Goal: Task Accomplishment & Management: Complete application form

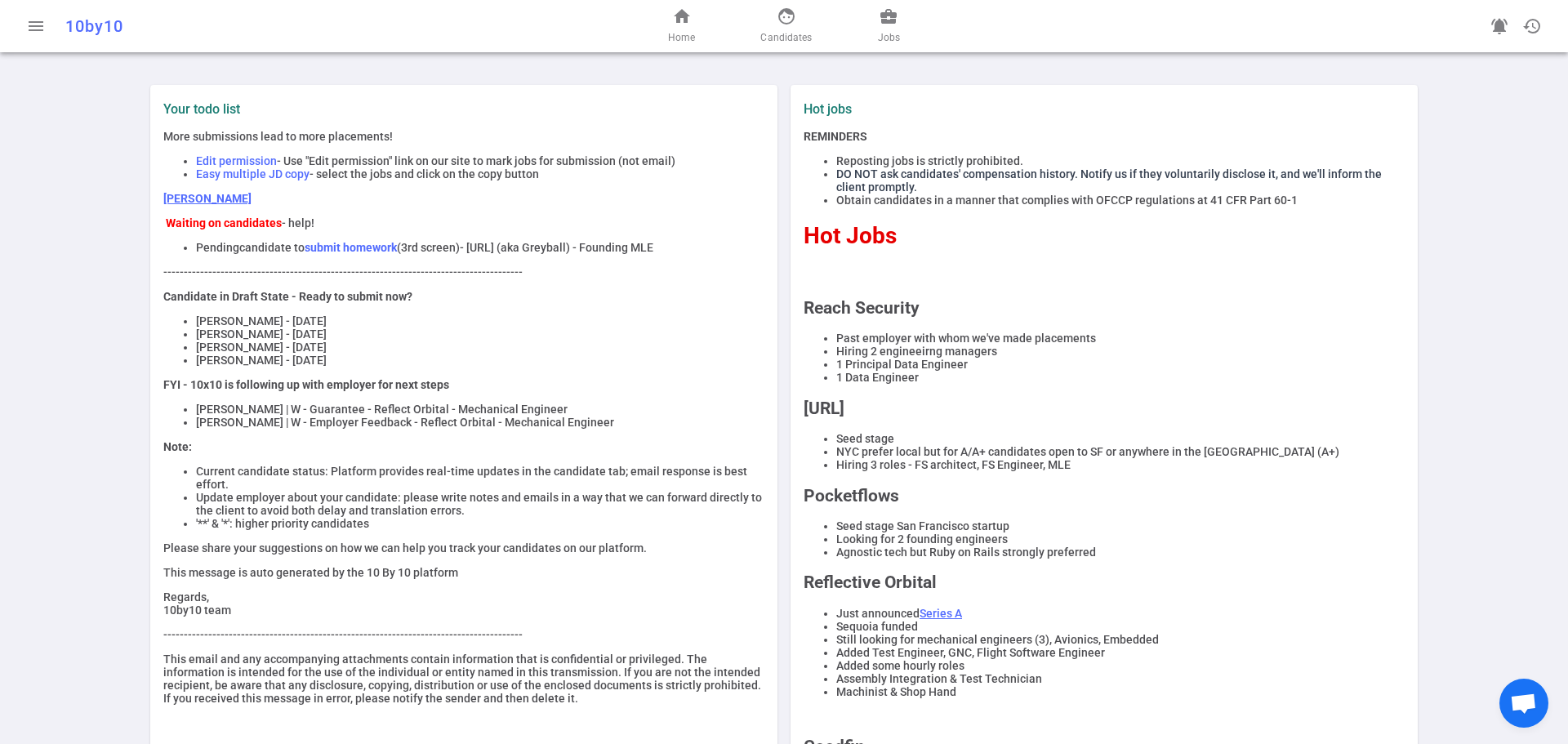
click at [189, 203] on link "[PERSON_NAME]" at bounding box center [207, 199] width 88 height 13
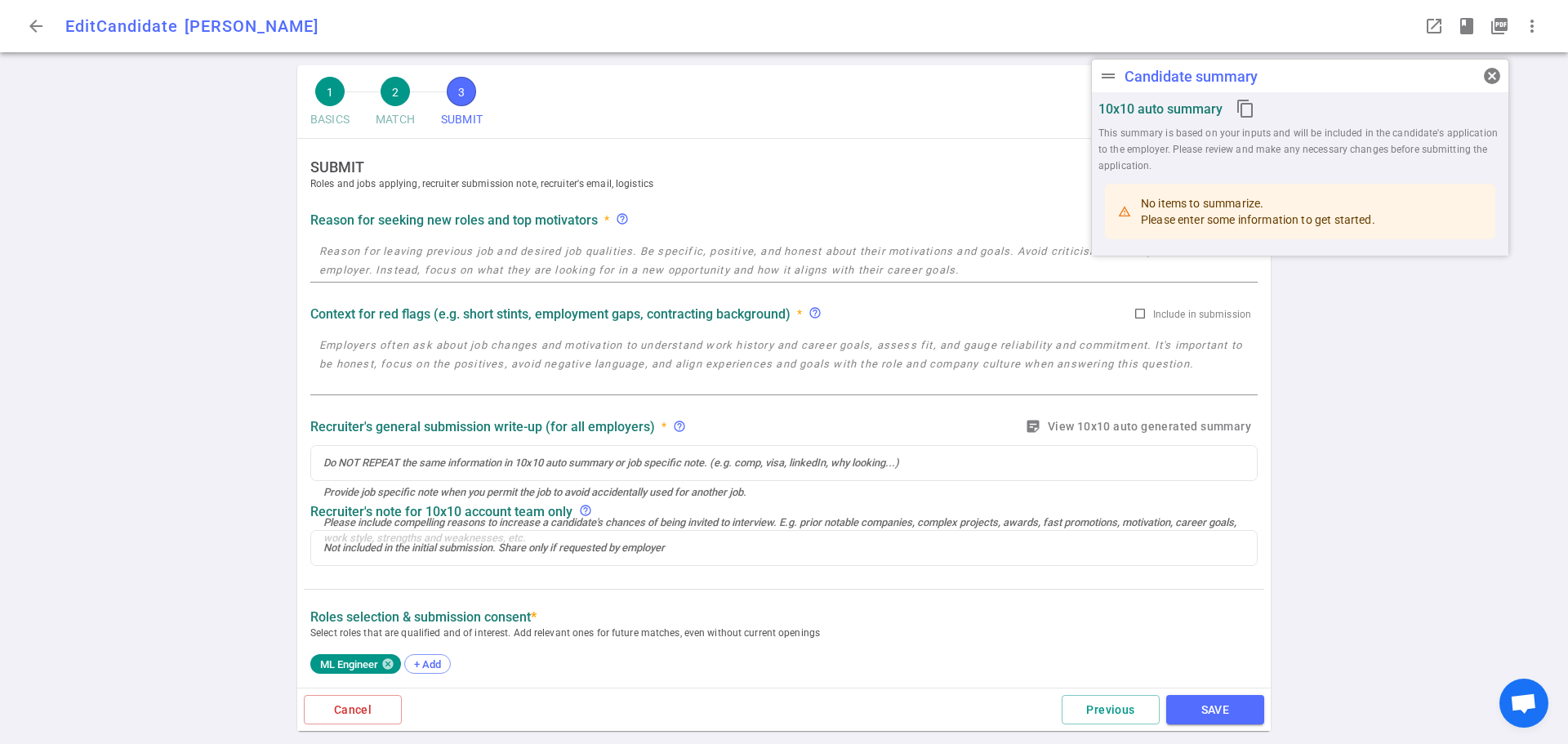
radio input "true"
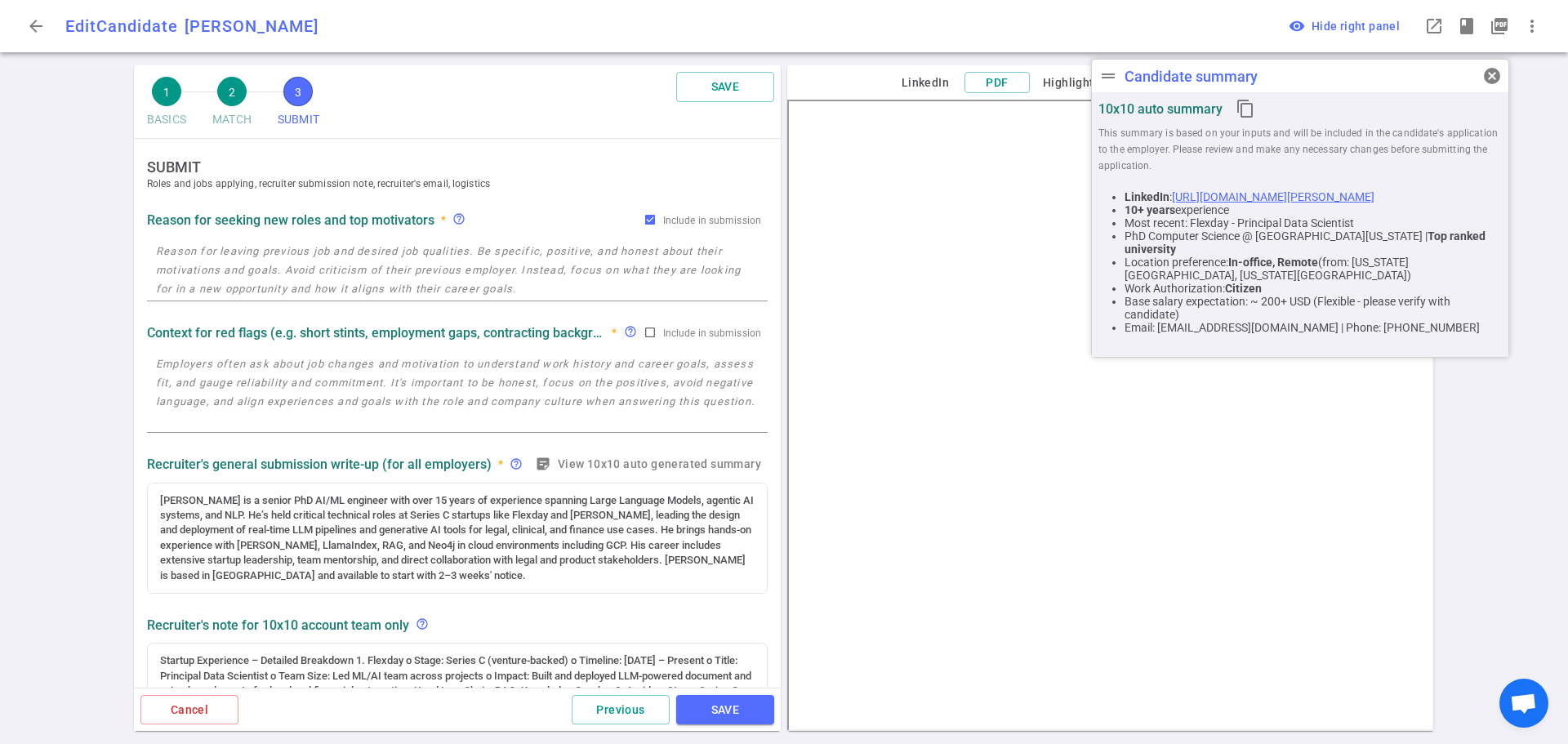
drag, startPoint x: 1489, startPoint y: 75, endPoint x: 1439, endPoint y: 75, distance: 50.0
click at [1490, 75] on span "cancel" at bounding box center [1491, 76] width 19 height 19
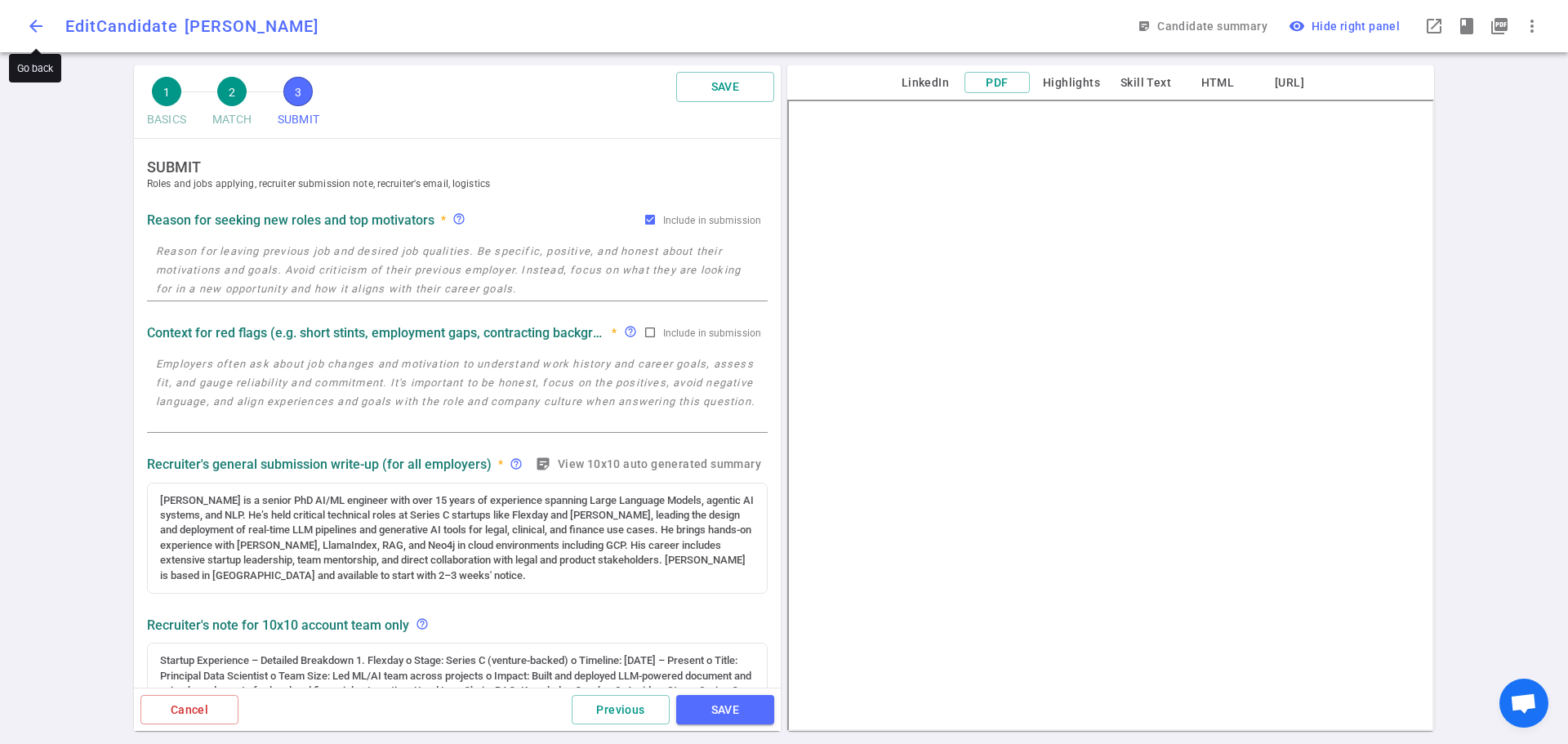
click at [32, 26] on span "arrow_back" at bounding box center [35, 26] width 19 height 19
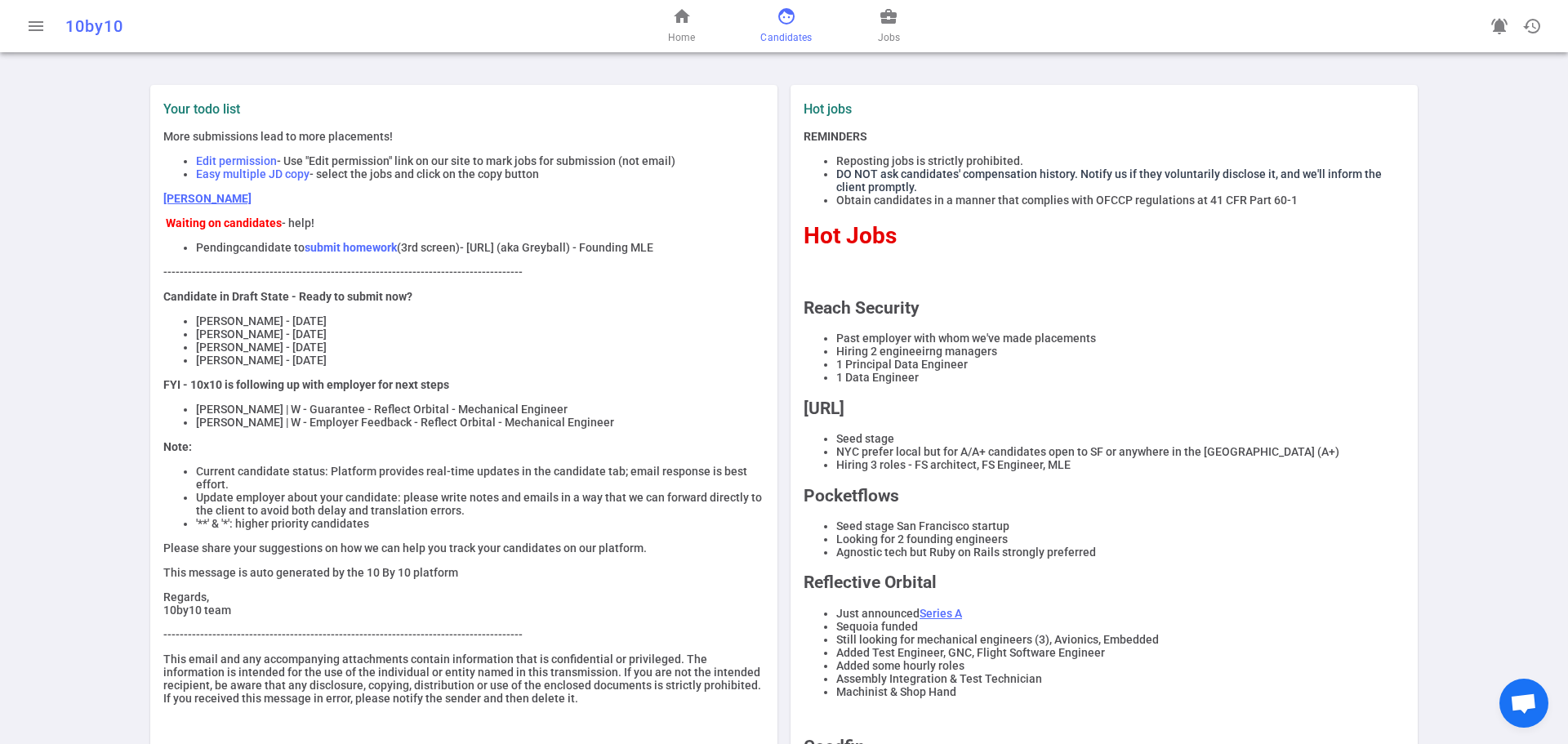
click at [788, 15] on span "face" at bounding box center [786, 16] width 19 height 19
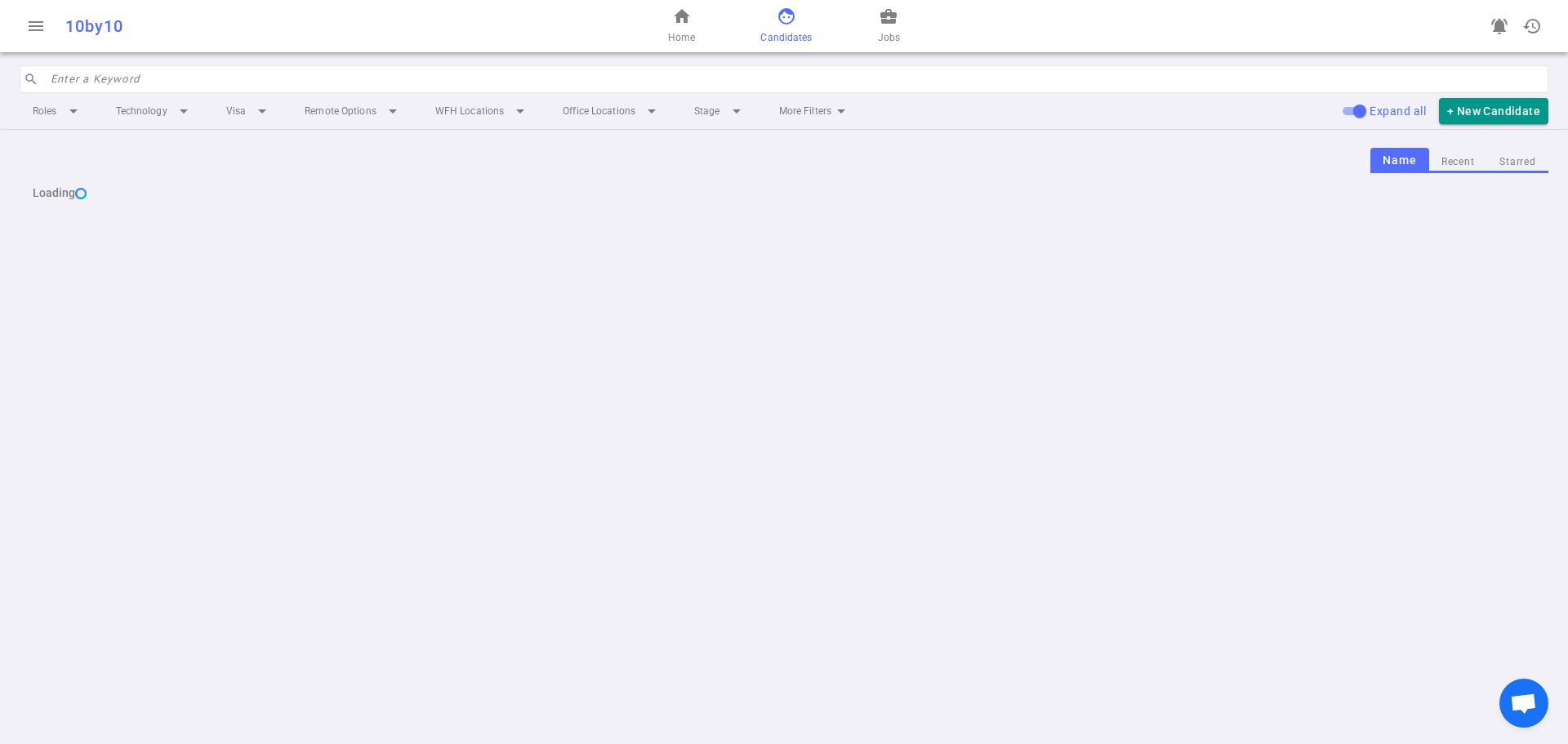
drag, startPoint x: 285, startPoint y: 83, endPoint x: 273, endPoint y: 93, distance: 15.6
click at [285, 83] on input "search" at bounding box center [794, 79] width 1488 height 26
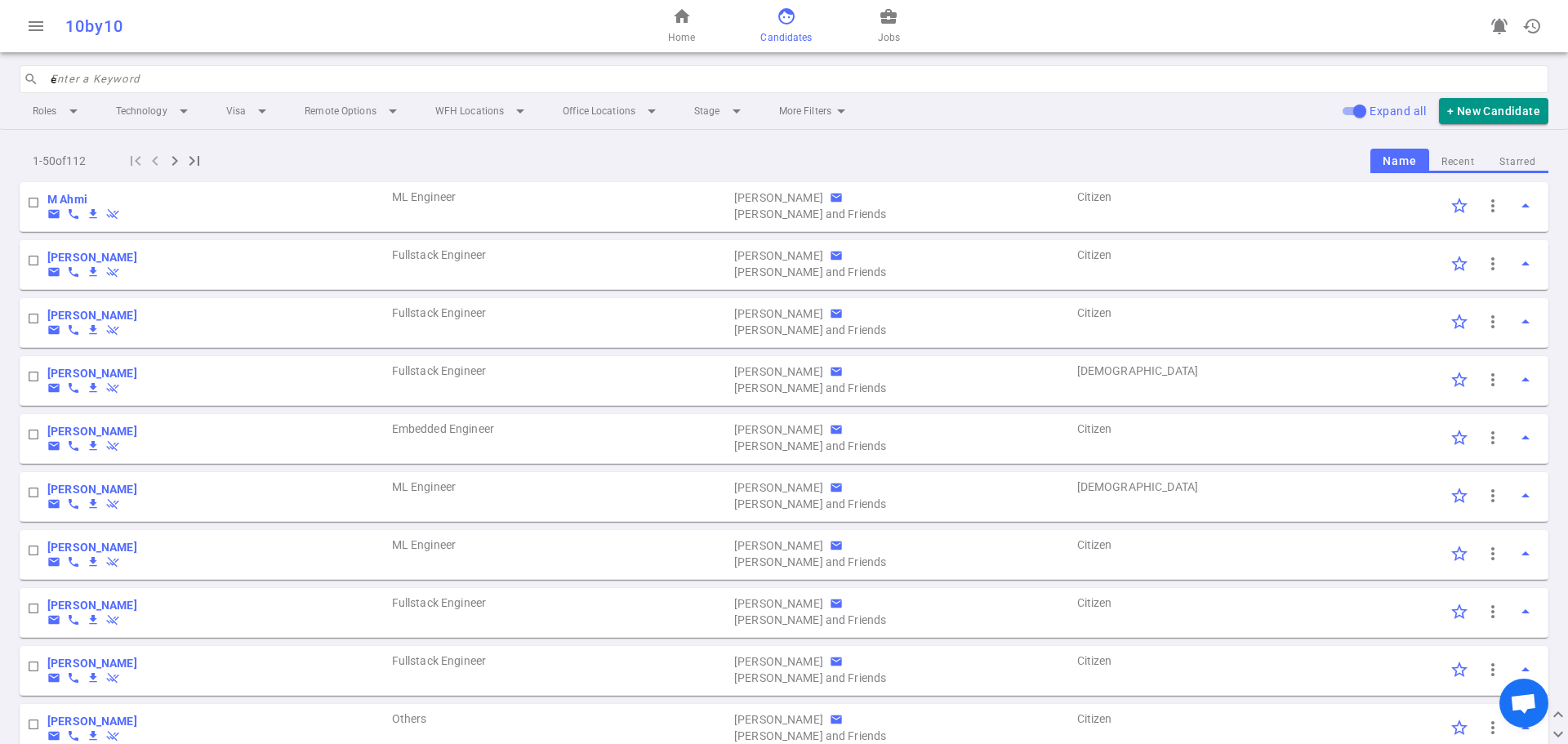
type input "e"
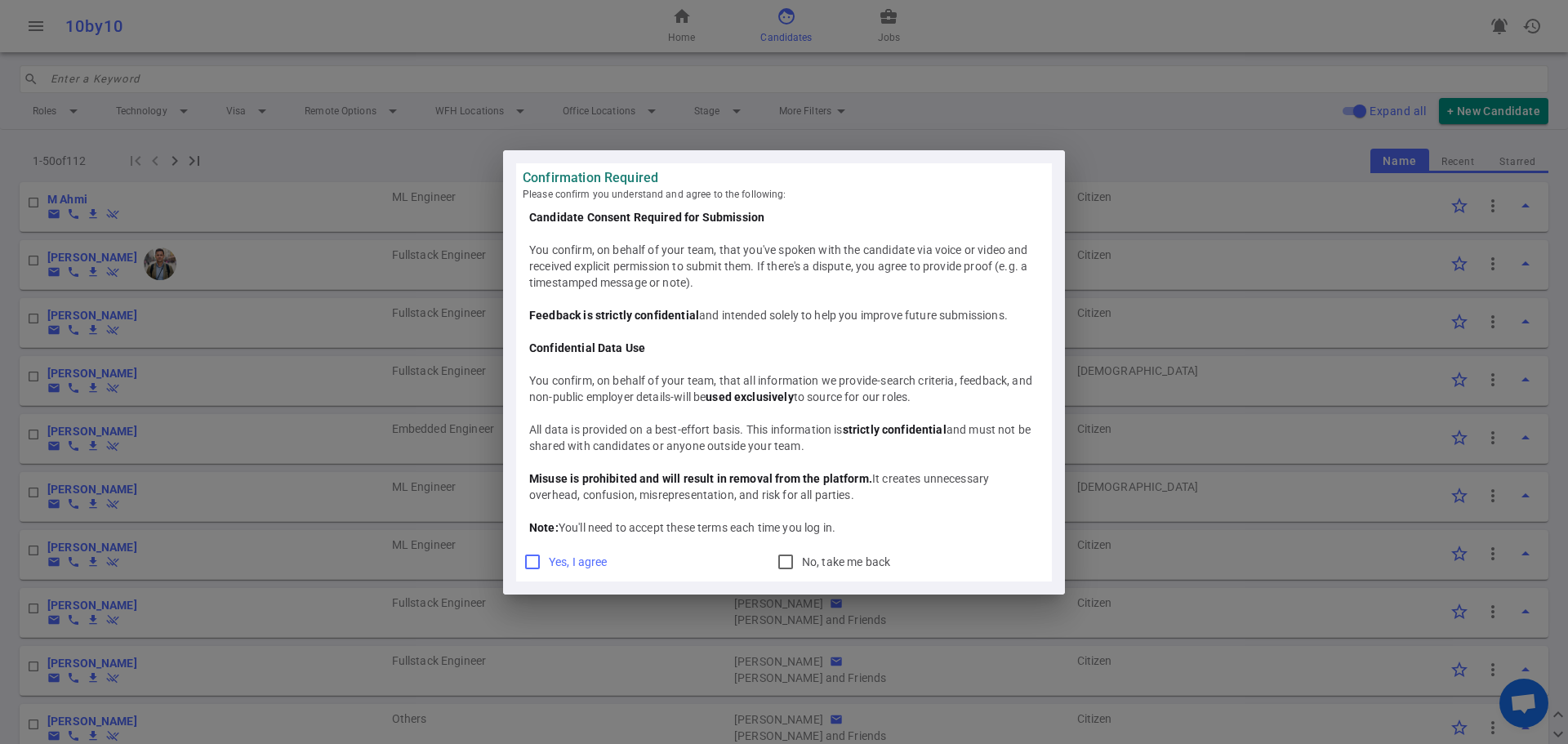
click at [529, 563] on input "Yes, I agree" at bounding box center [532, 561] width 19 height 19
checkbox input "true"
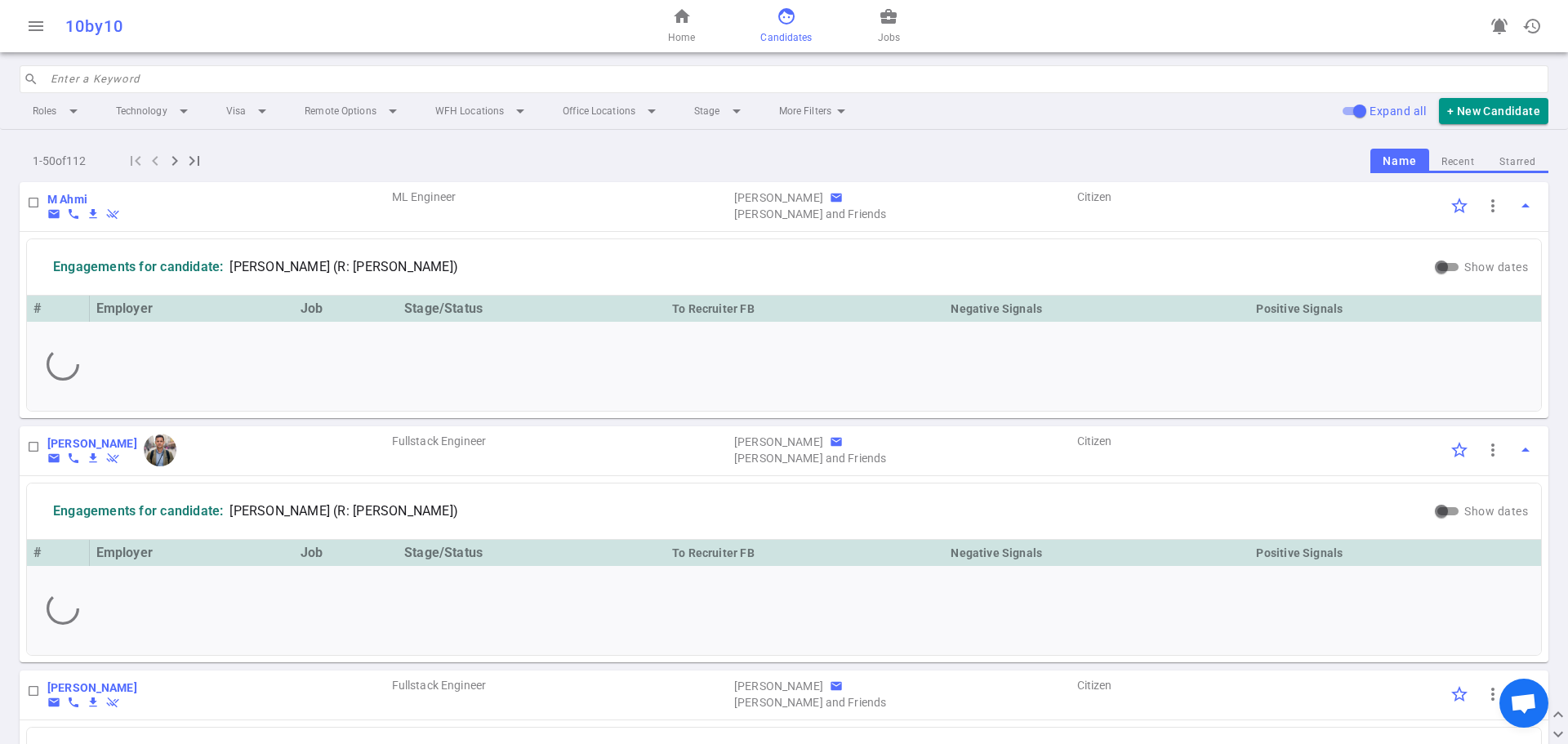
click at [126, 79] on input "search" at bounding box center [794, 79] width 1488 height 26
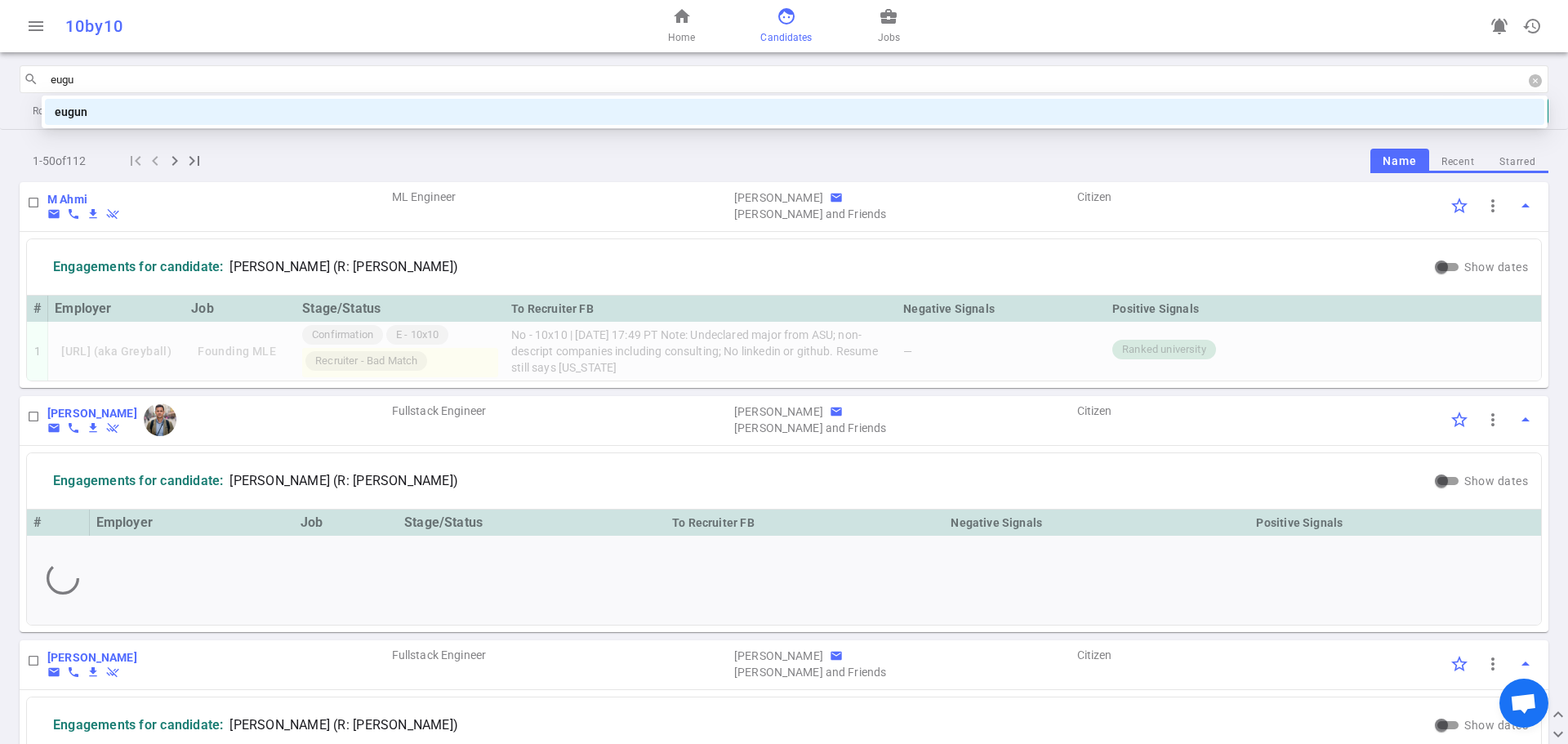
type input "eug"
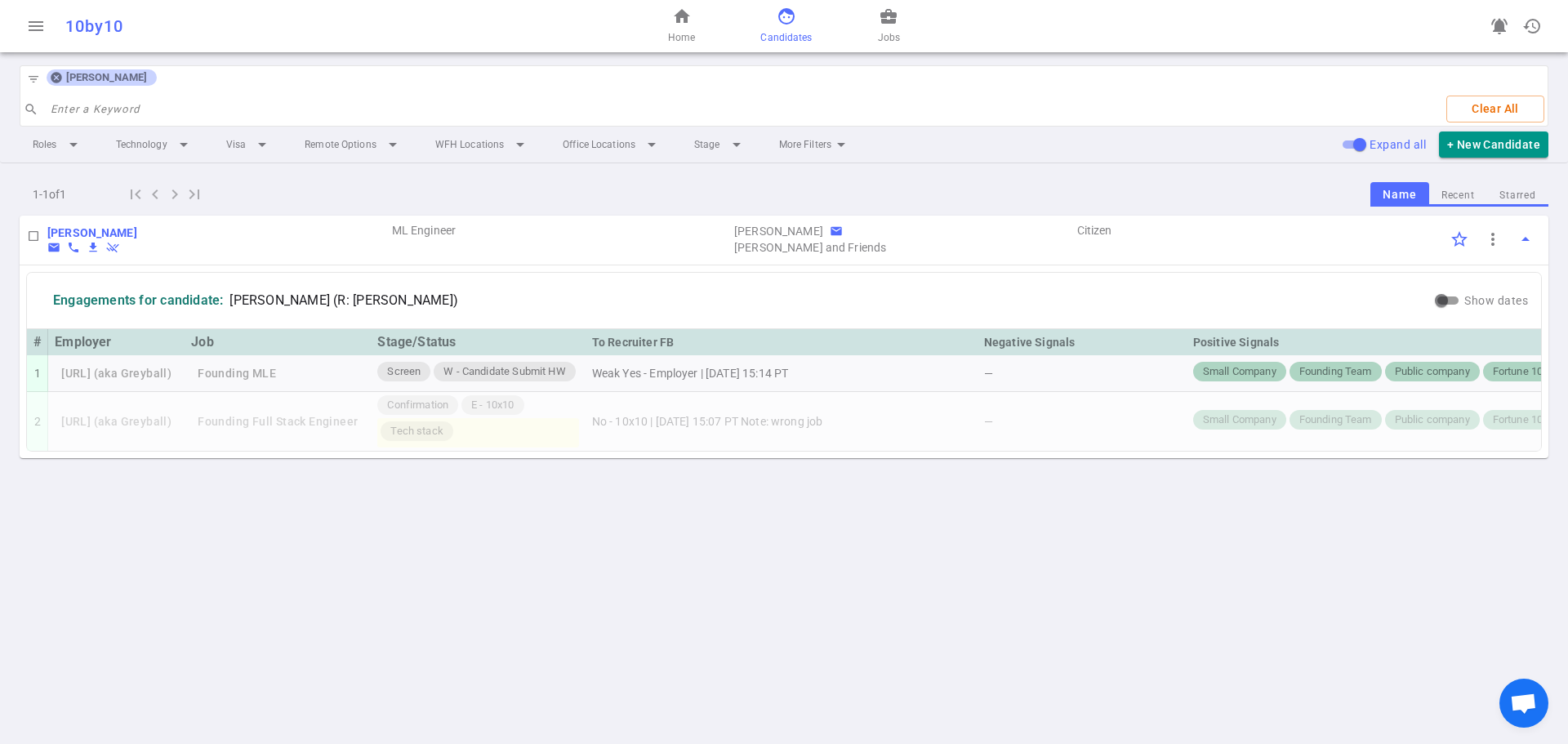
click at [771, 24] on link "face Candidates" at bounding box center [786, 26] width 52 height 39
click at [55, 77] on icon at bounding box center [56, 78] width 13 height 13
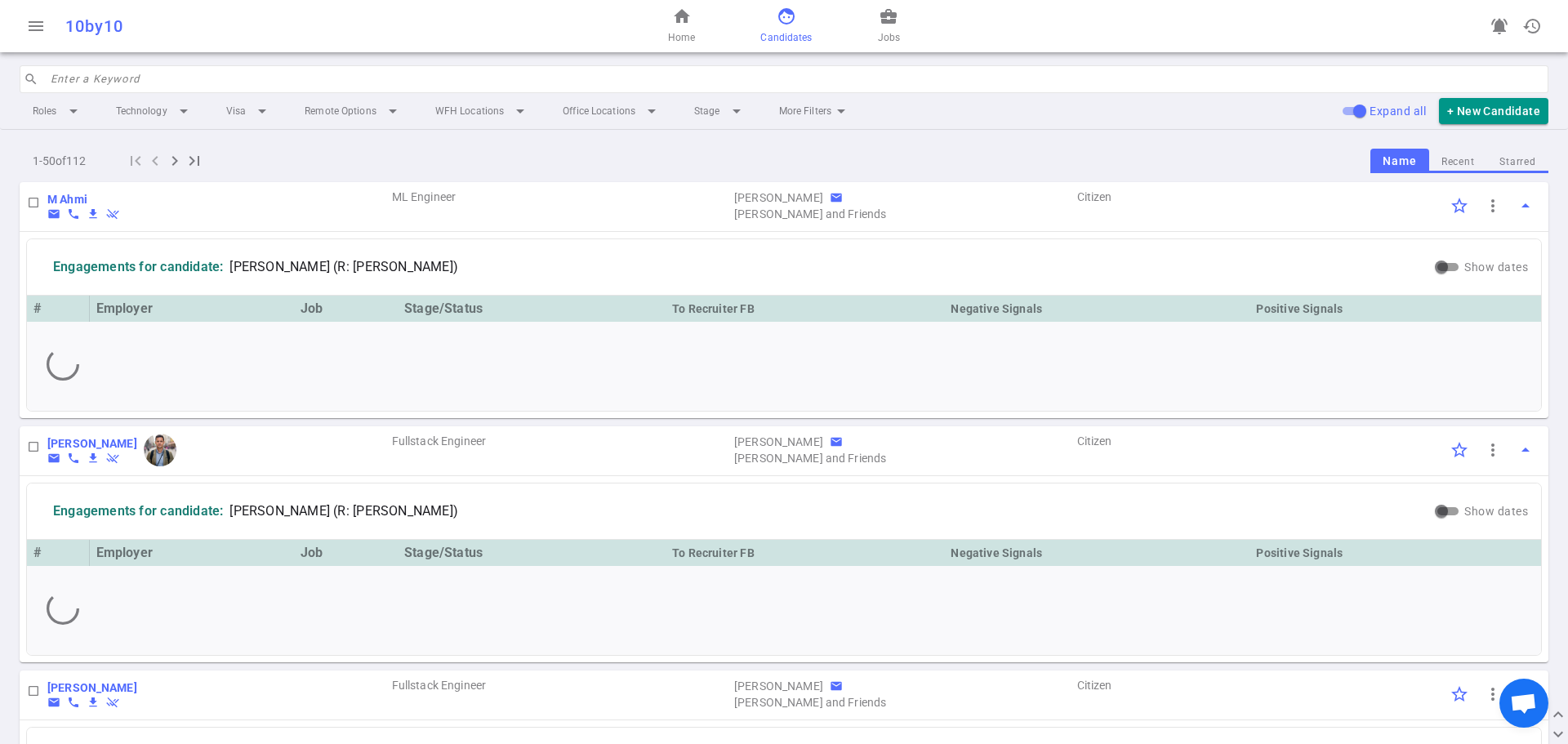
click at [85, 76] on input "search" at bounding box center [794, 79] width 1488 height 26
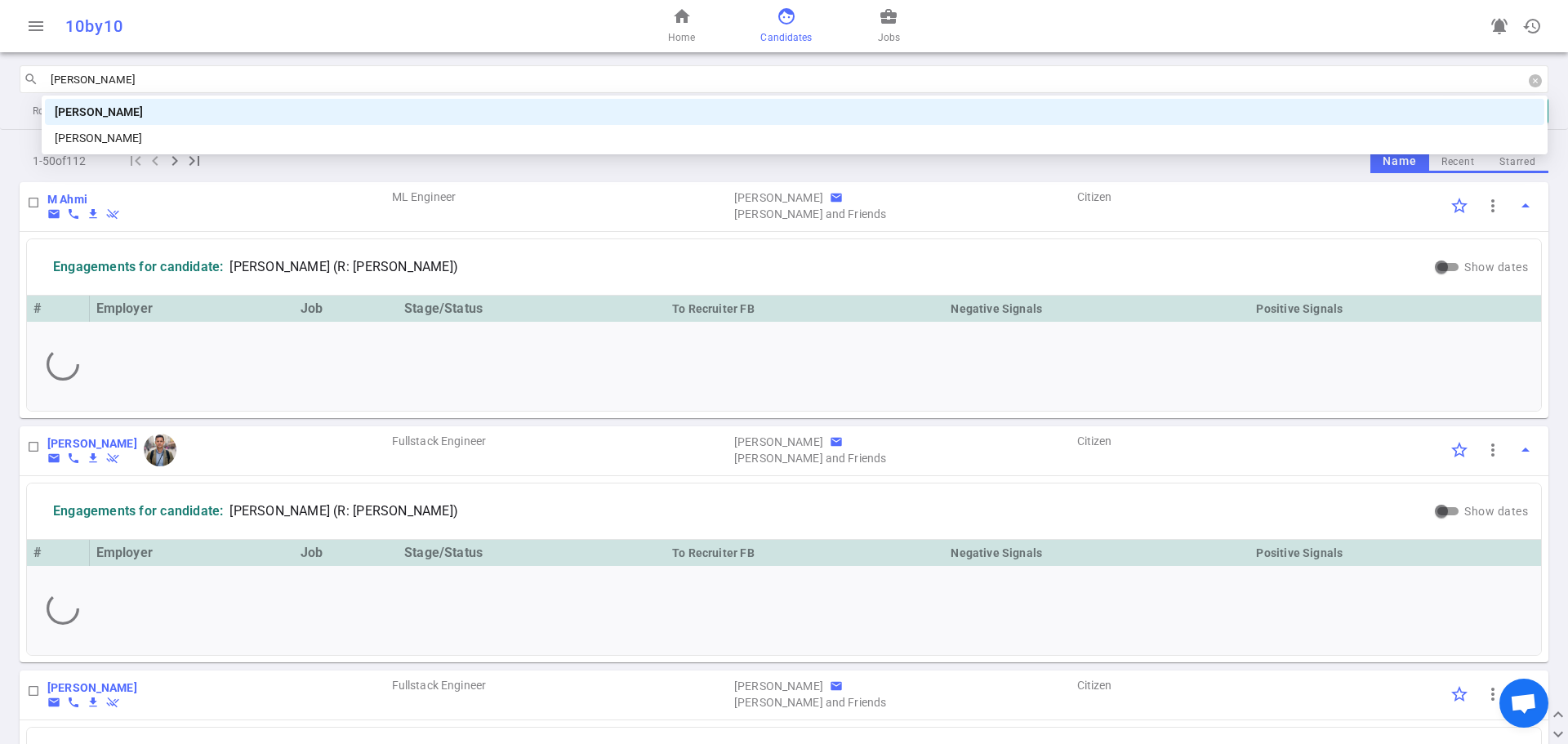
type input "toshan"
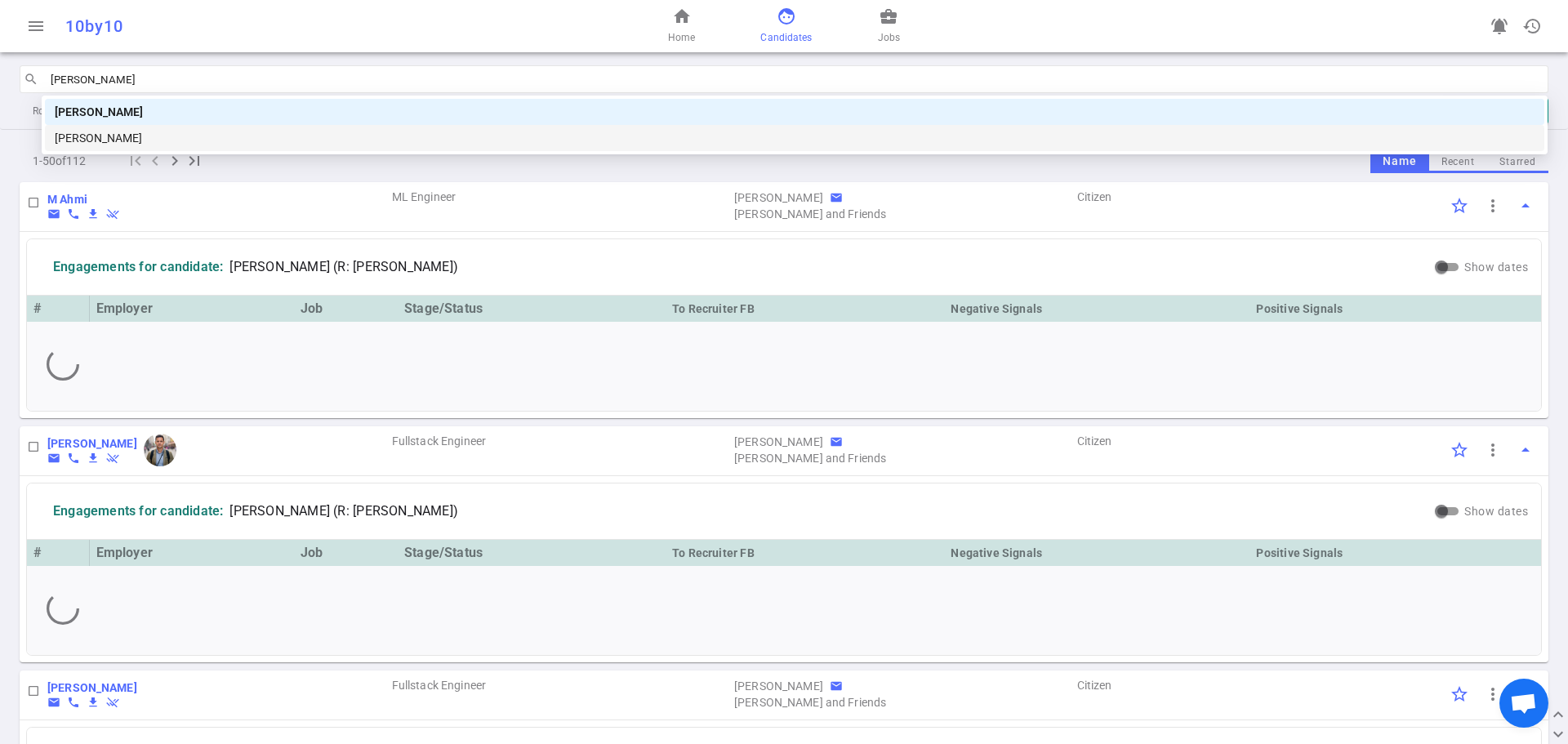
click at [114, 134] on div "Toshana James" at bounding box center [794, 138] width 1480 height 18
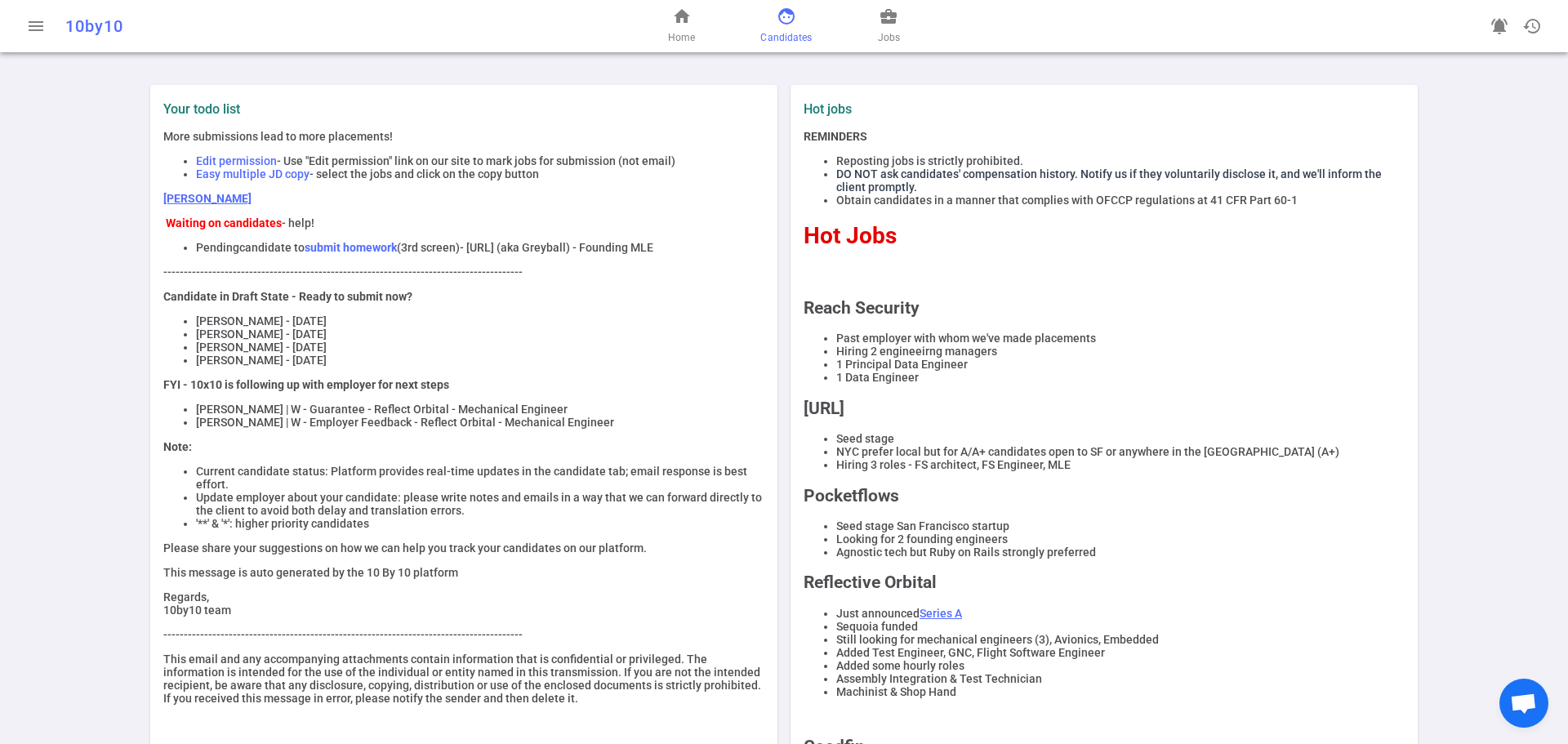
click at [775, 11] on link "face Candidates" at bounding box center [786, 26] width 52 height 39
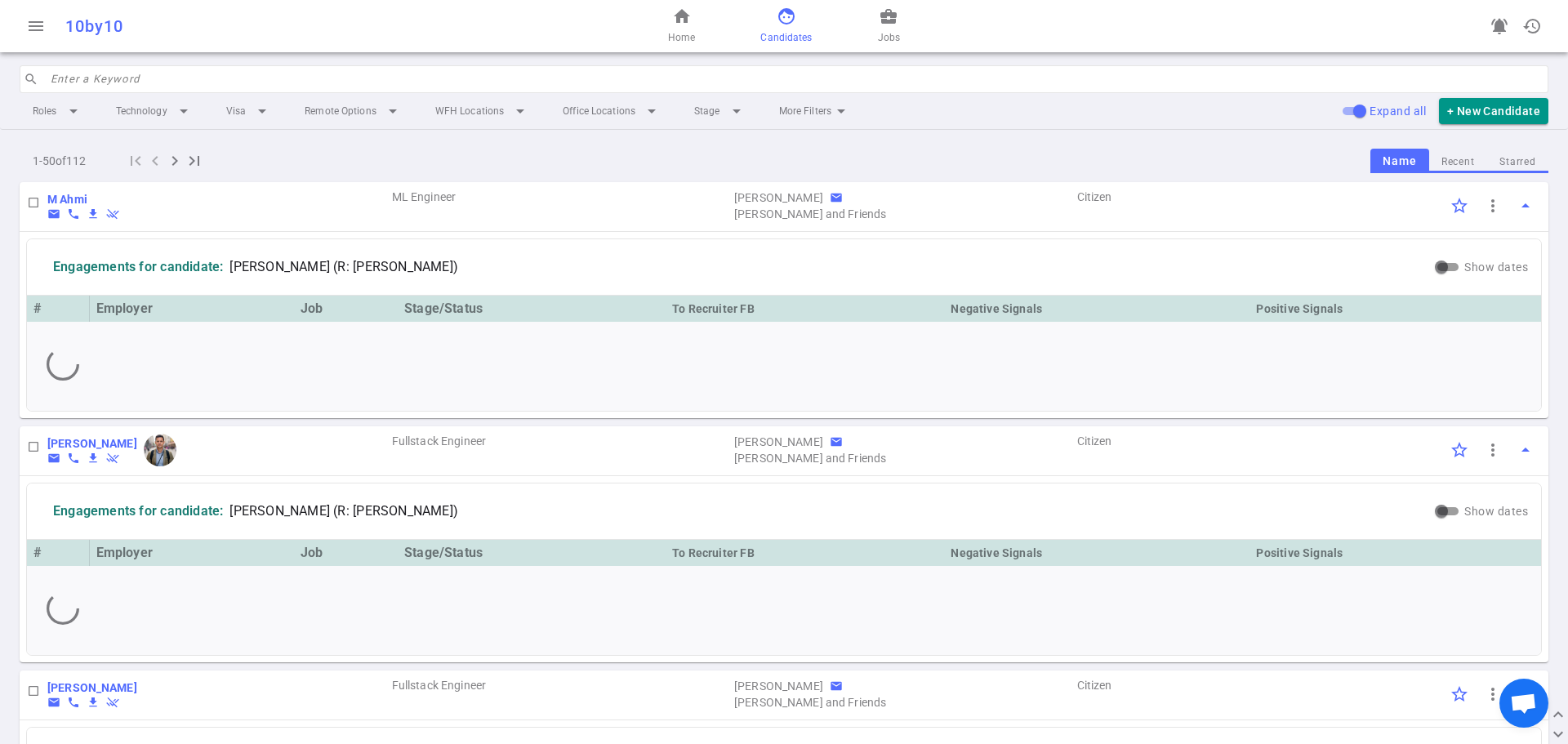
click at [146, 73] on input "search" at bounding box center [794, 79] width 1488 height 26
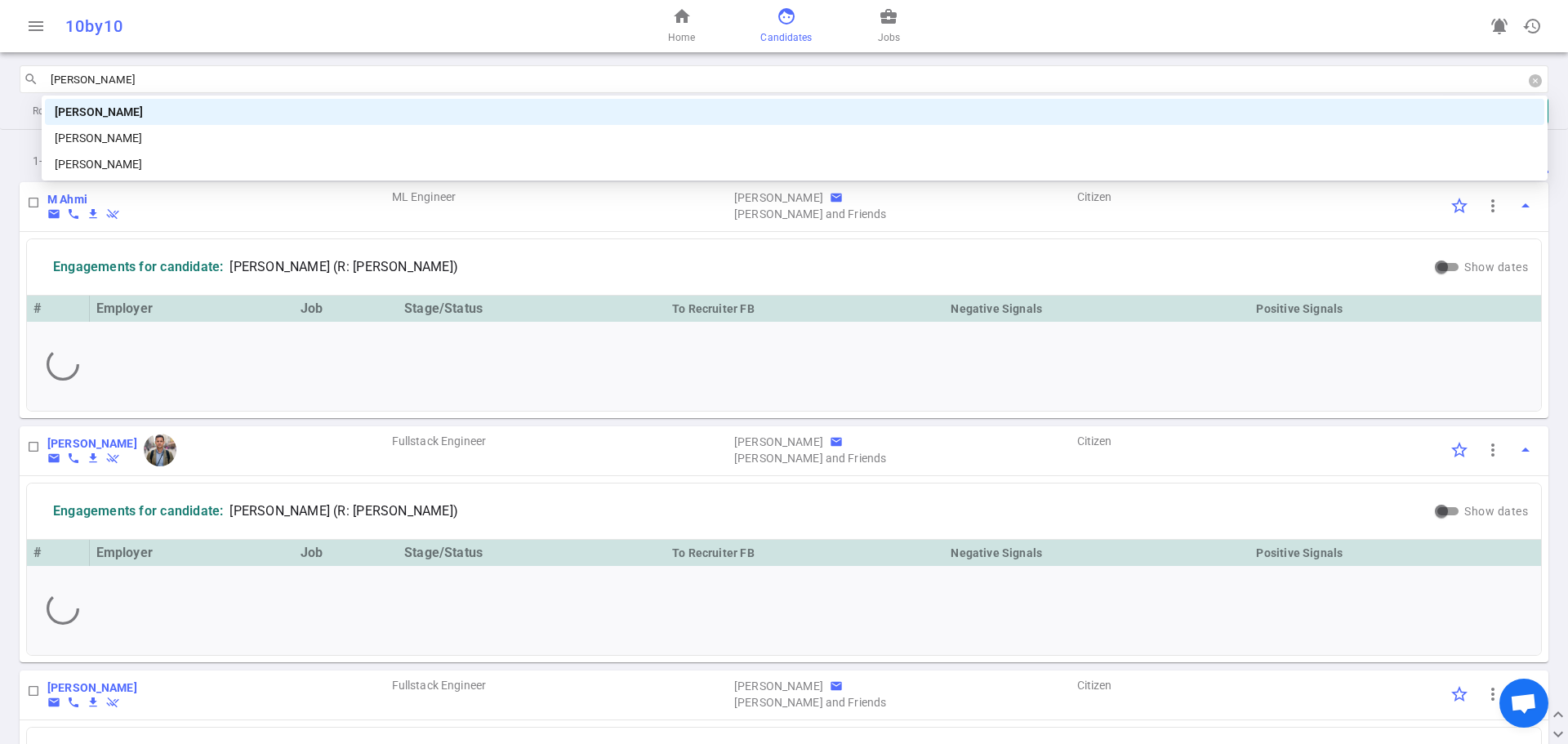
type input "laur"
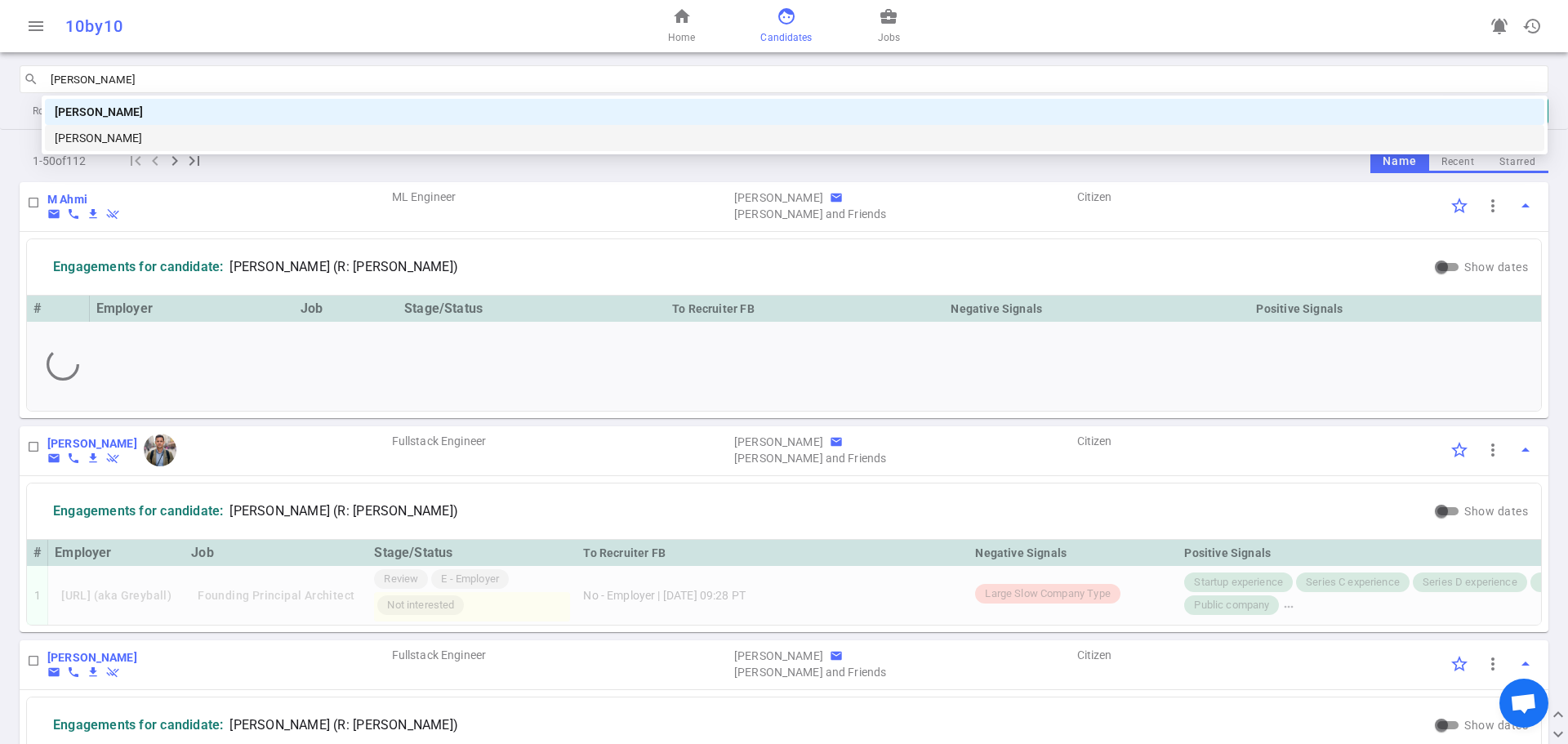
click at [116, 133] on div "Lauren Herring" at bounding box center [794, 138] width 1480 height 18
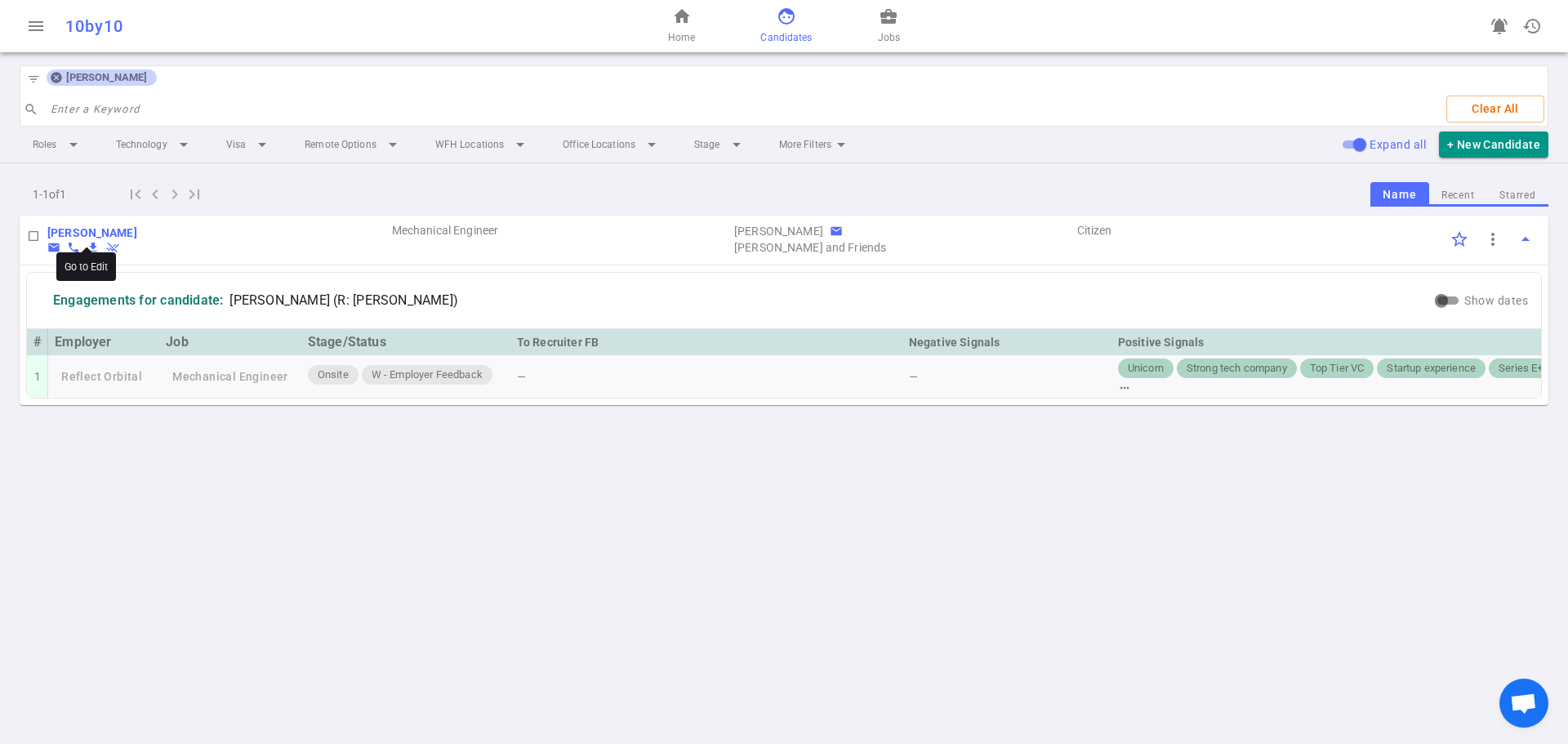
click at [90, 230] on b "Lauren Herring" at bounding box center [92, 233] width 90 height 13
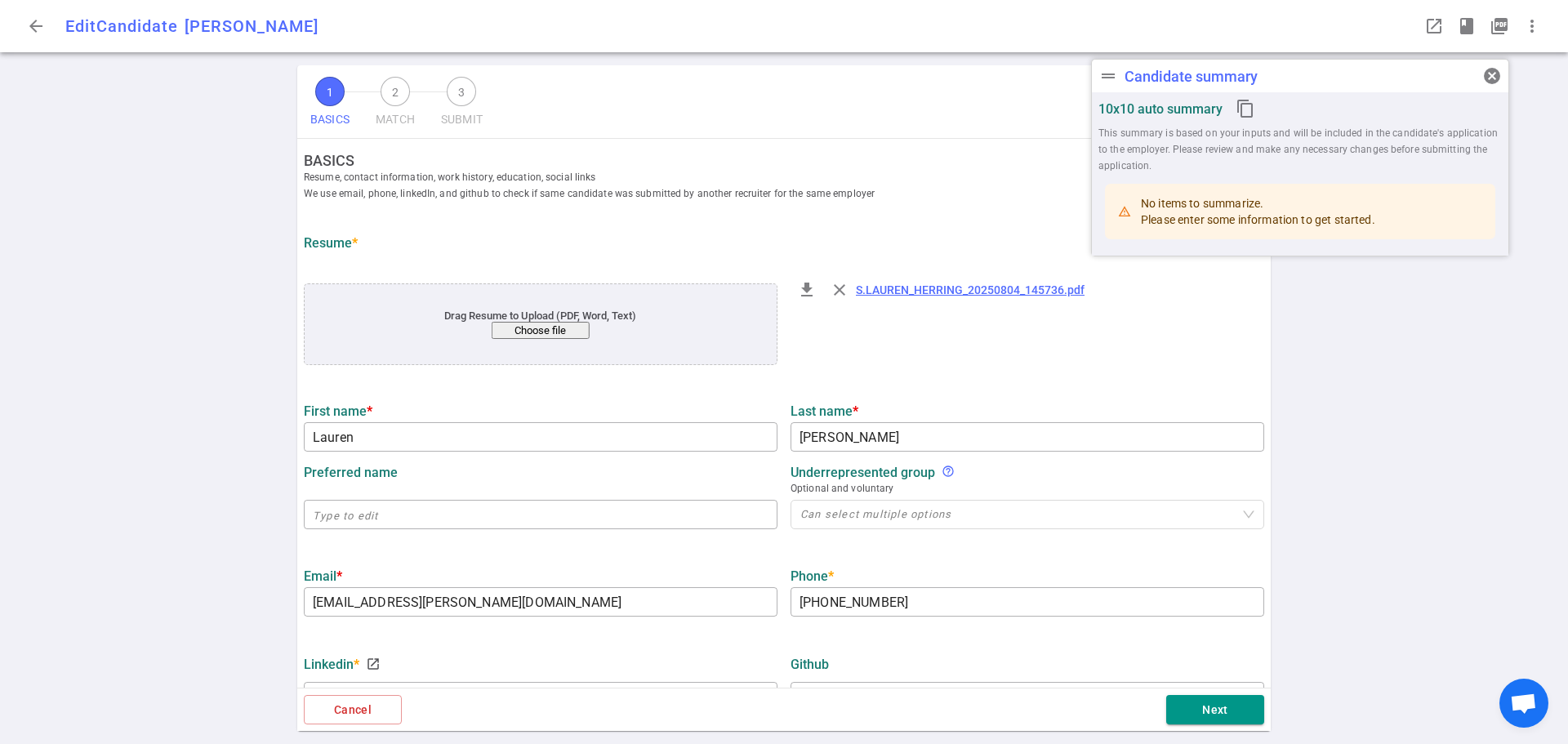
type input "Lauren"
type input "Herring"
type input "s.lauren.herring@gmail.com"
type input "+1 (310)-490-1565"
type input "https://www.linkedin.com/in/slherring"
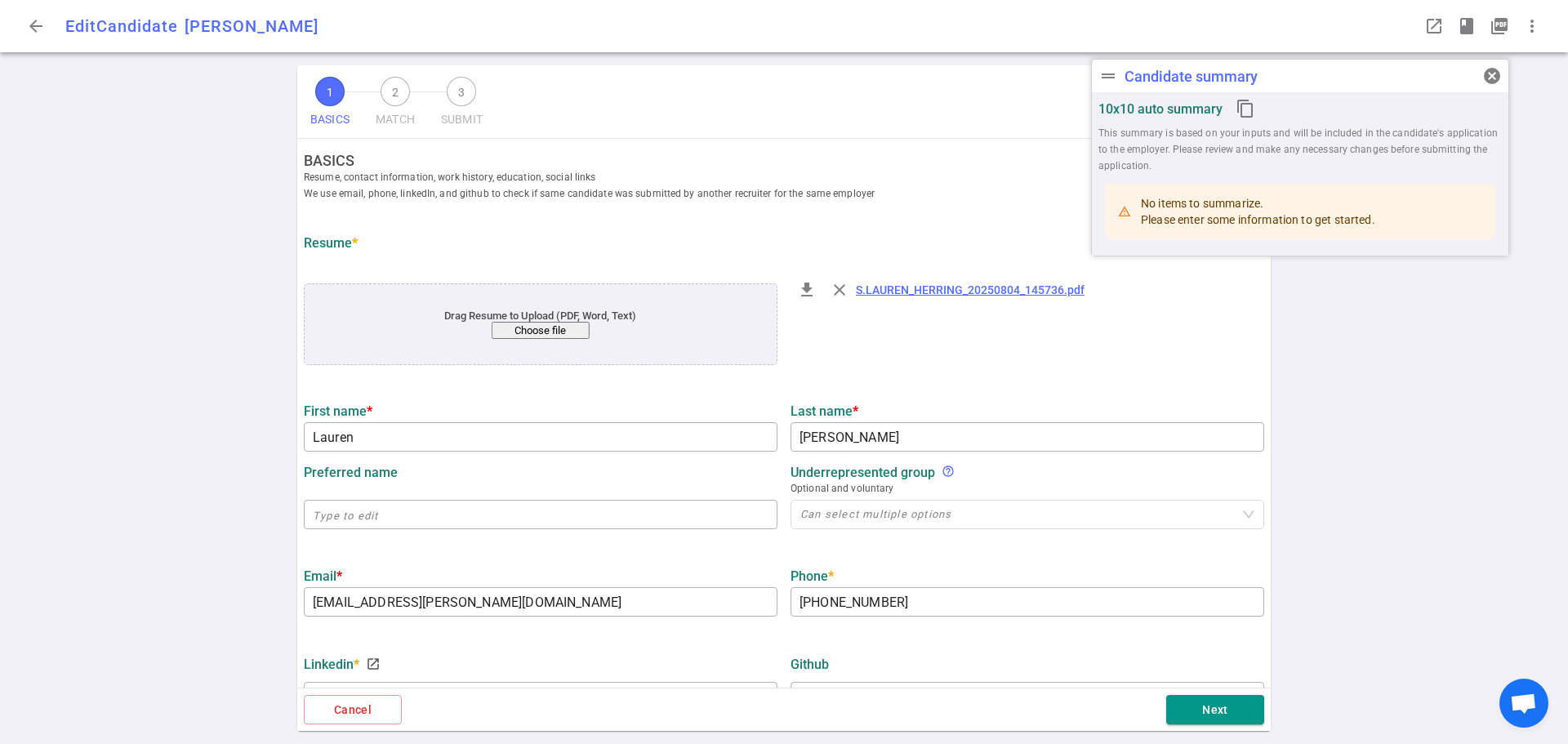
type input "Relativity Space"
type textarea "Mechanical Design Engineer"
type input "5"
type input "Massachusetts Institute of Technology"
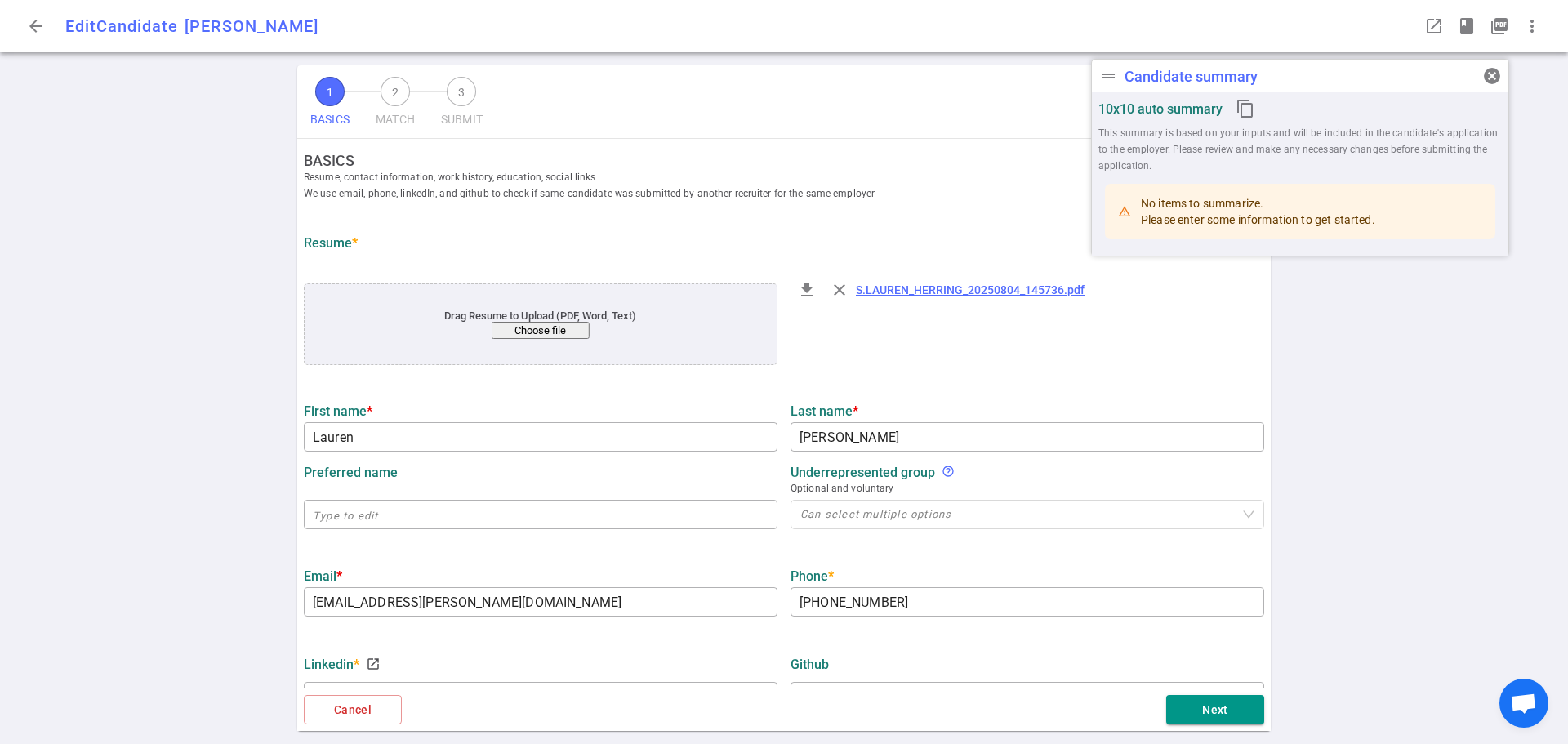
type input "Mechanical Engineering"
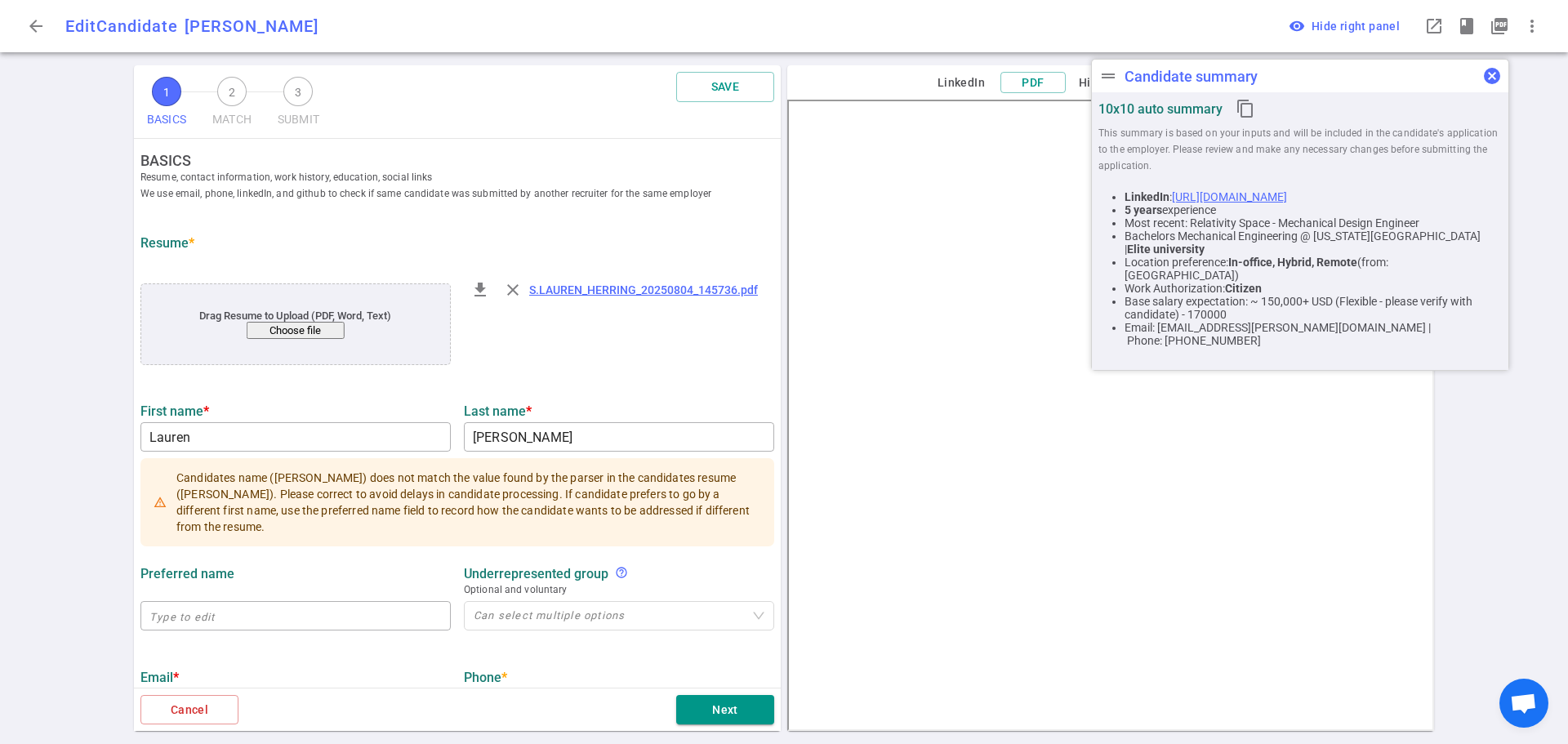
click at [1488, 82] on span "cancel" at bounding box center [1491, 76] width 19 height 19
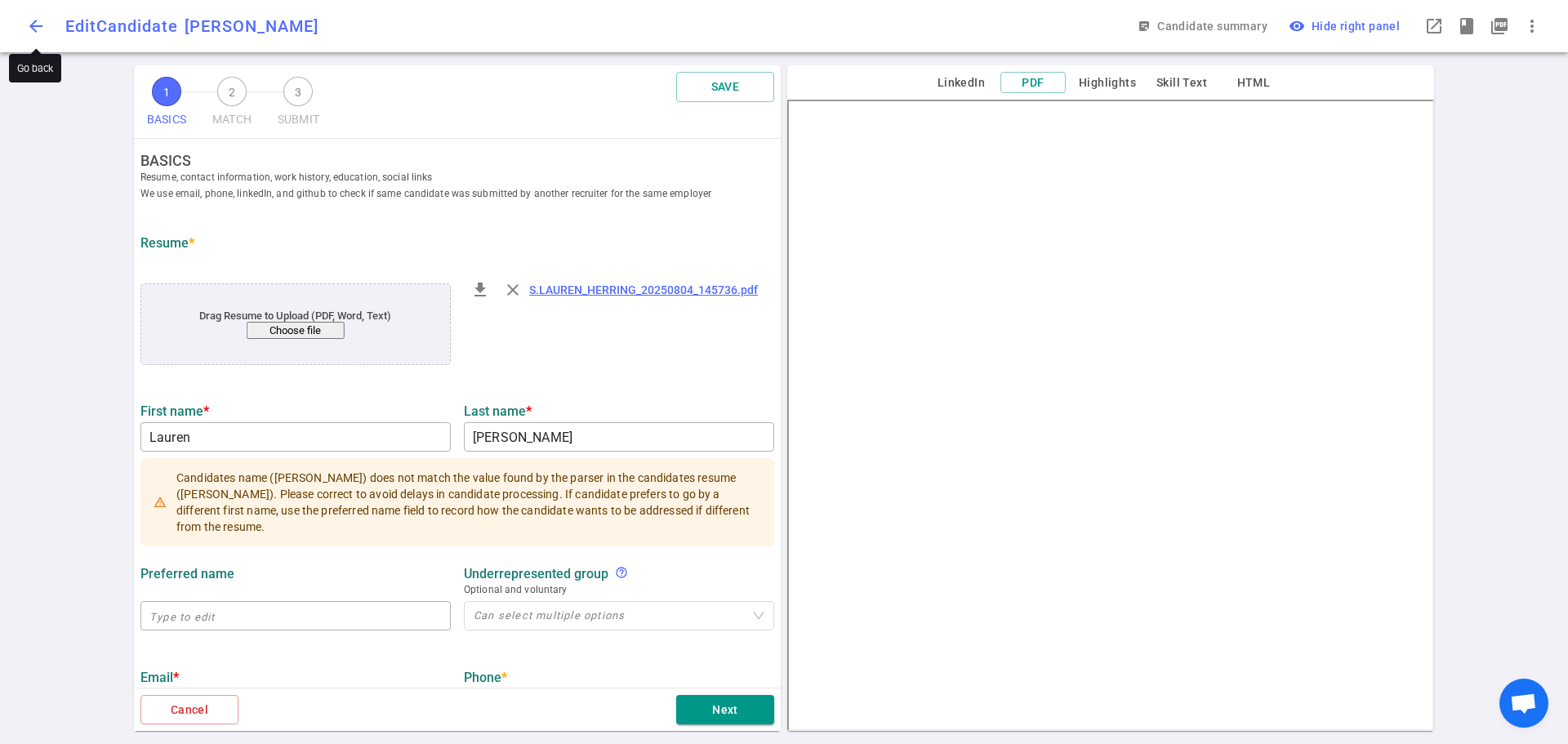
click at [38, 20] on span "arrow_back" at bounding box center [35, 26] width 19 height 19
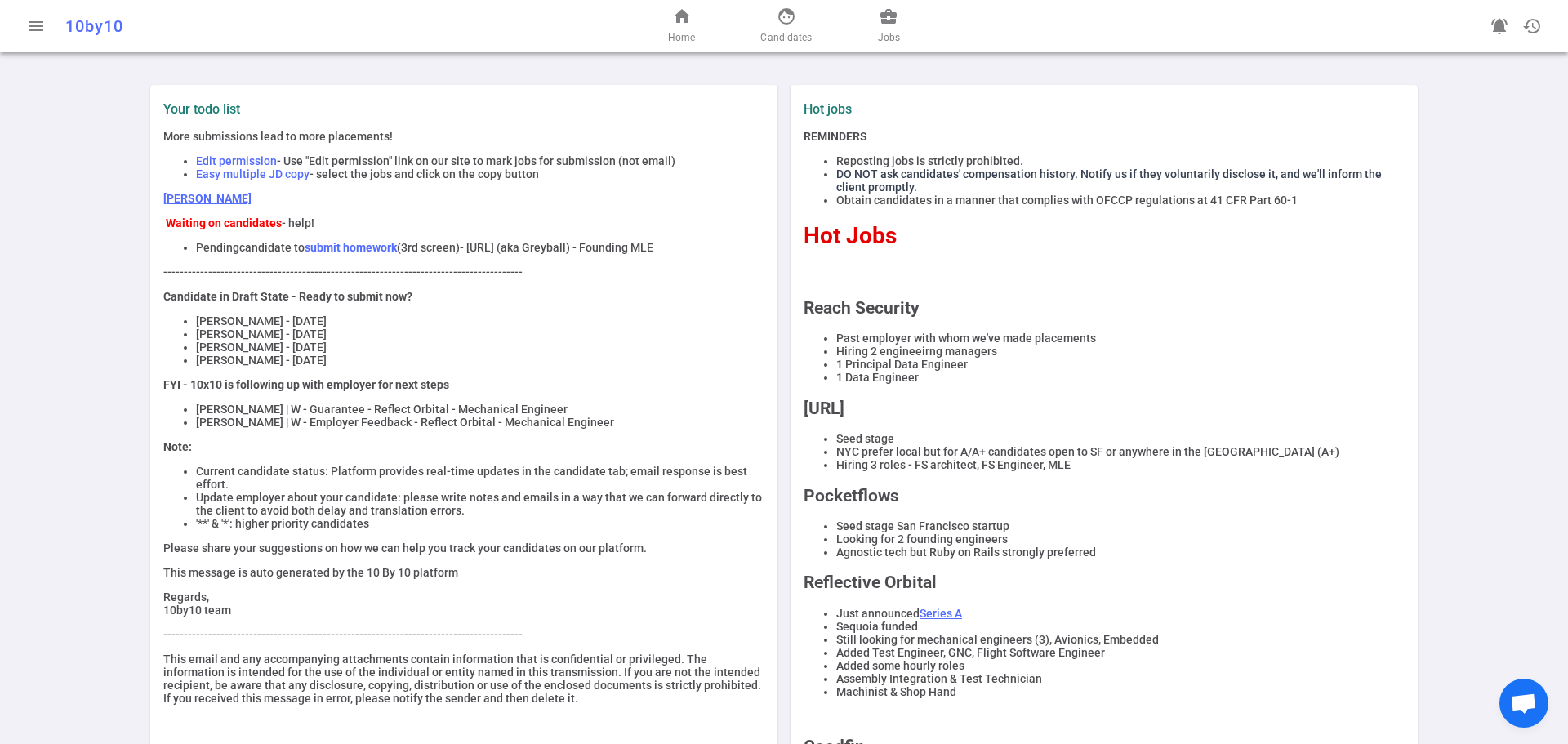
click at [178, 201] on link "[PERSON_NAME]" at bounding box center [207, 199] width 88 height 13
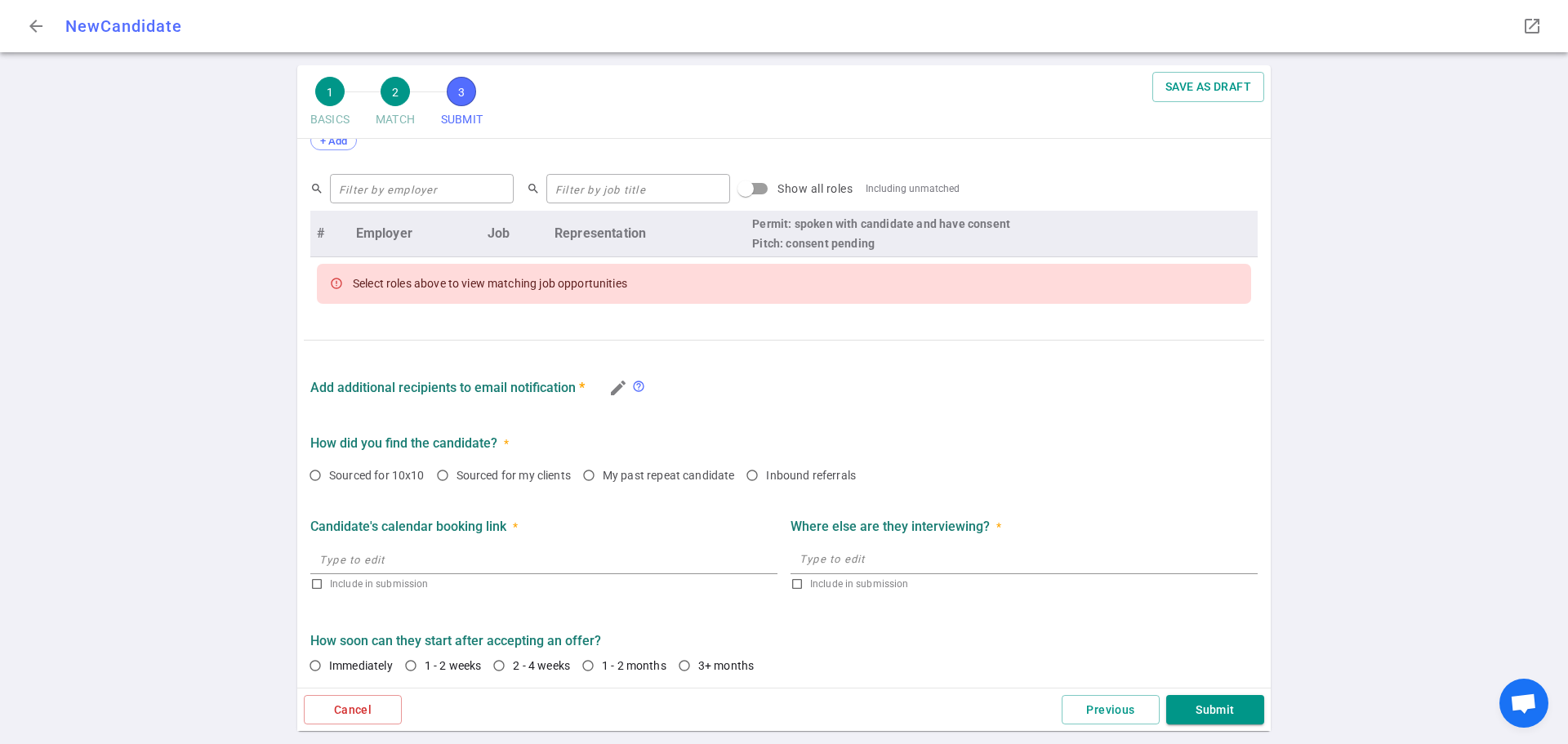
scroll to position [641, 0]
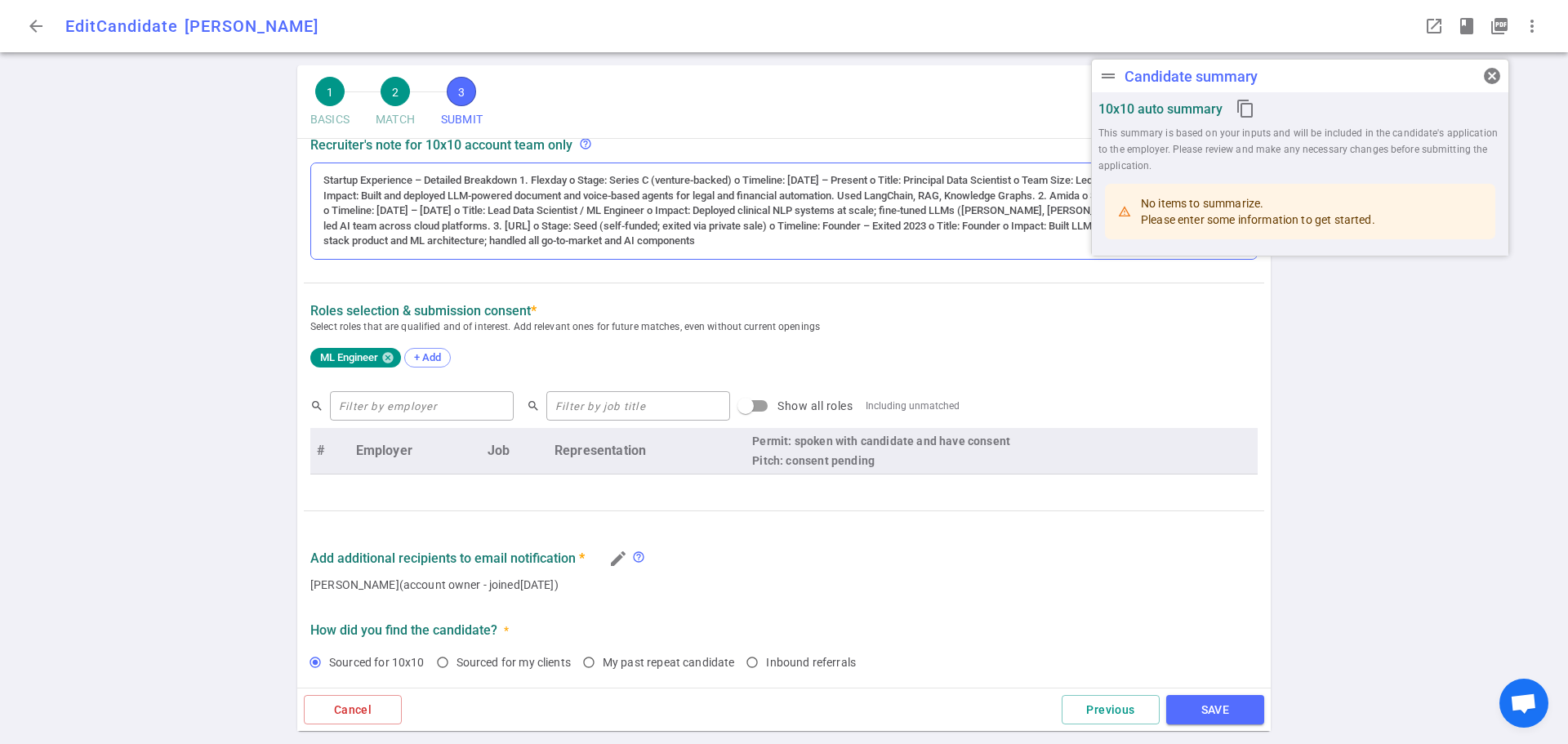
radio input "true"
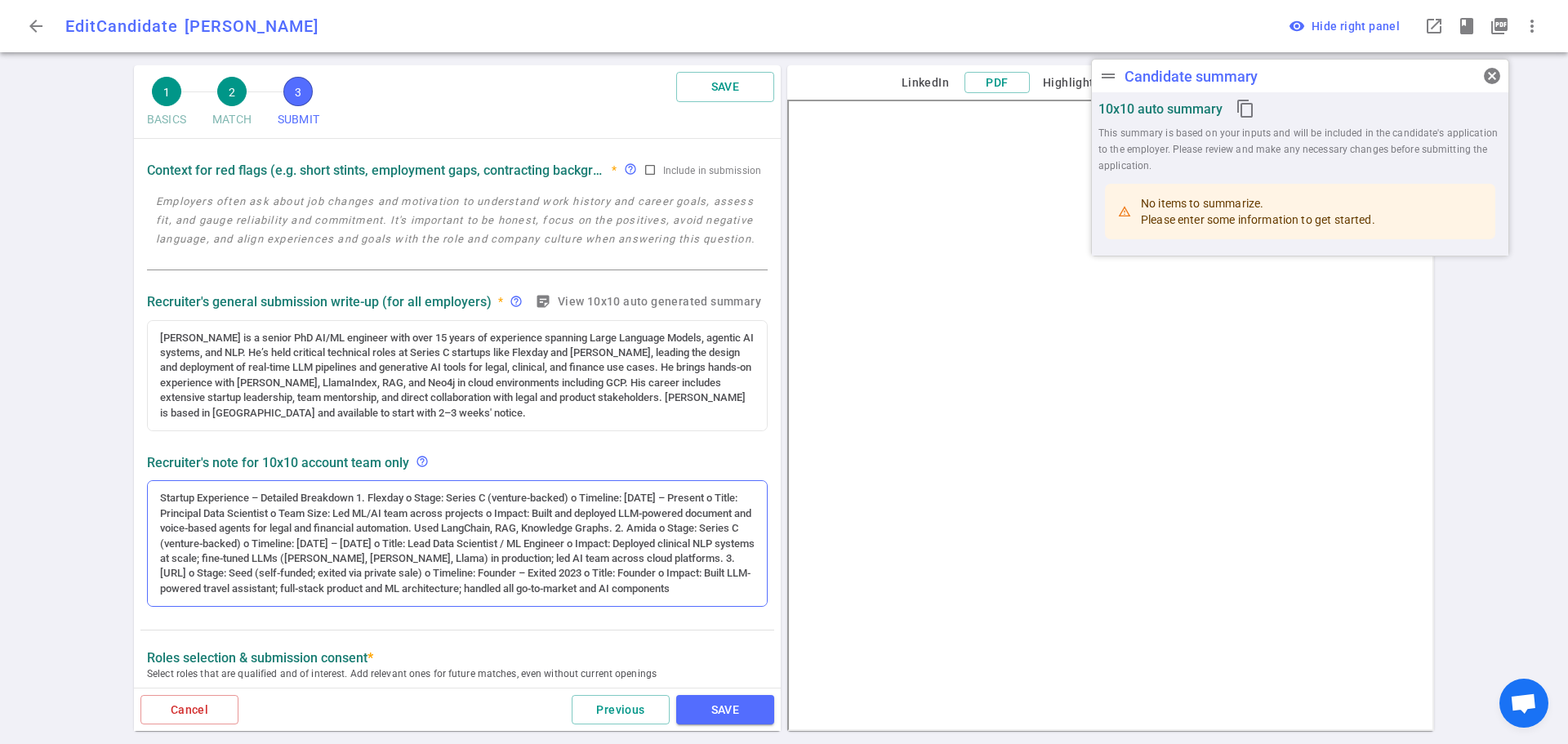
scroll to position [181, 0]
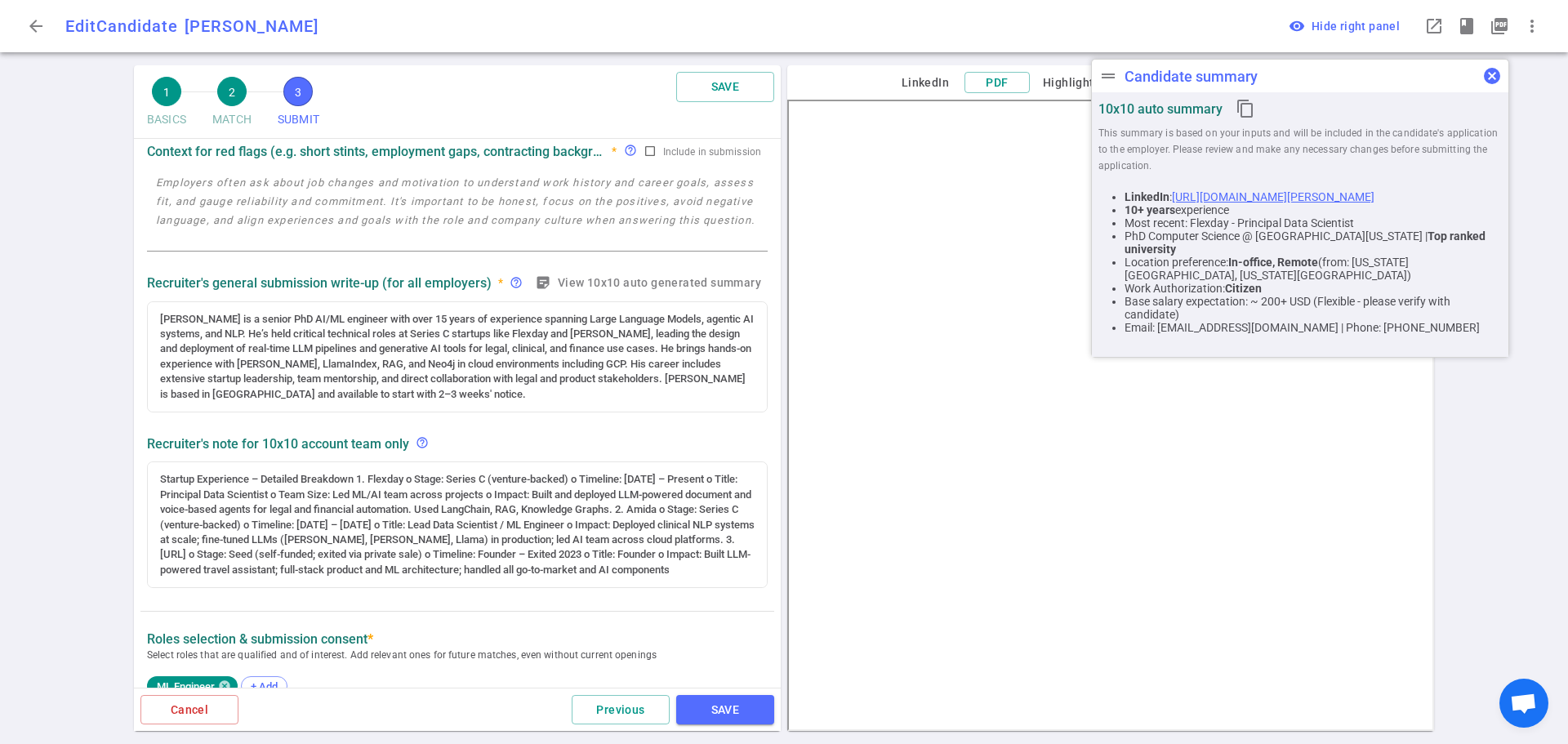
click at [1492, 71] on span "cancel" at bounding box center [1491, 76] width 19 height 19
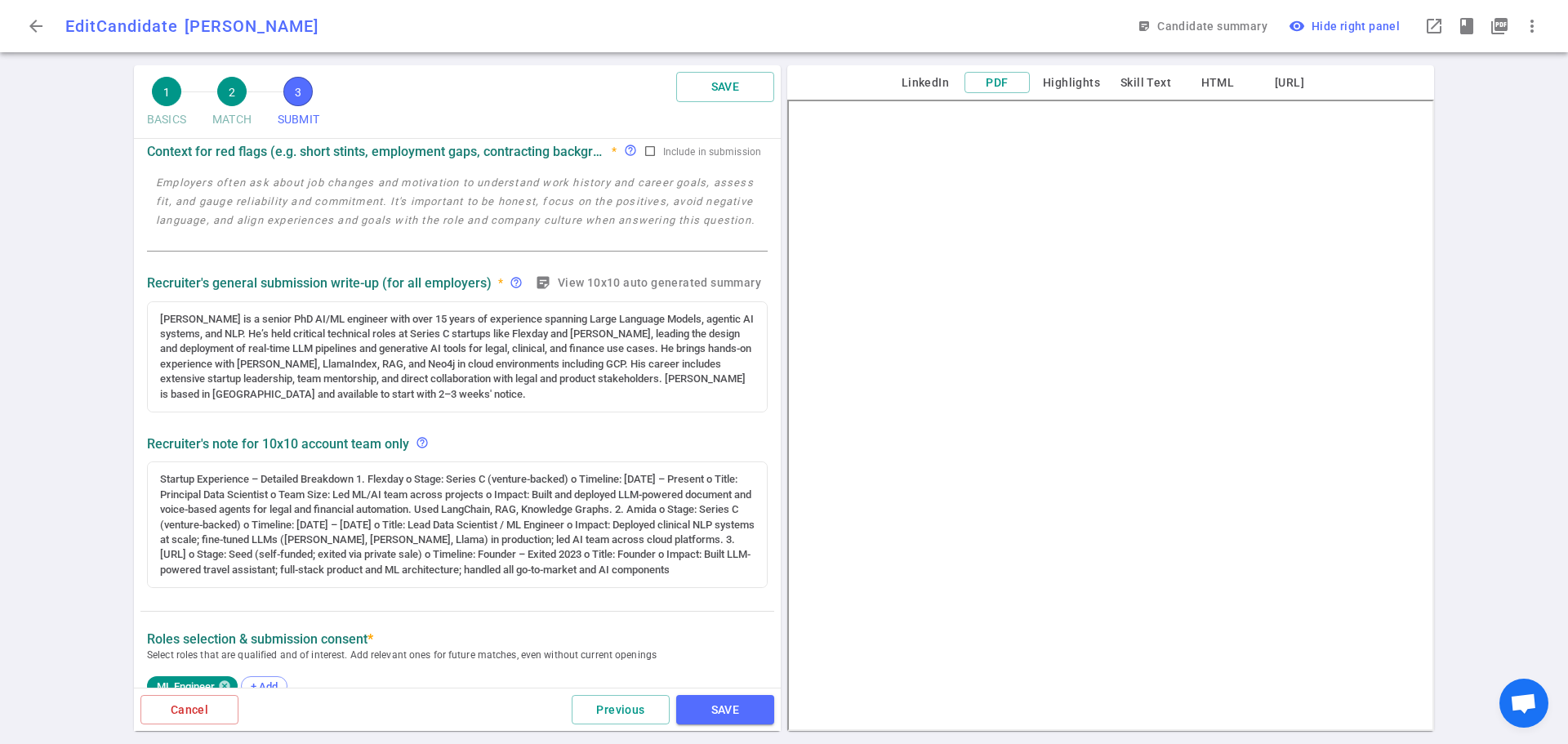
scroll to position [0, 0]
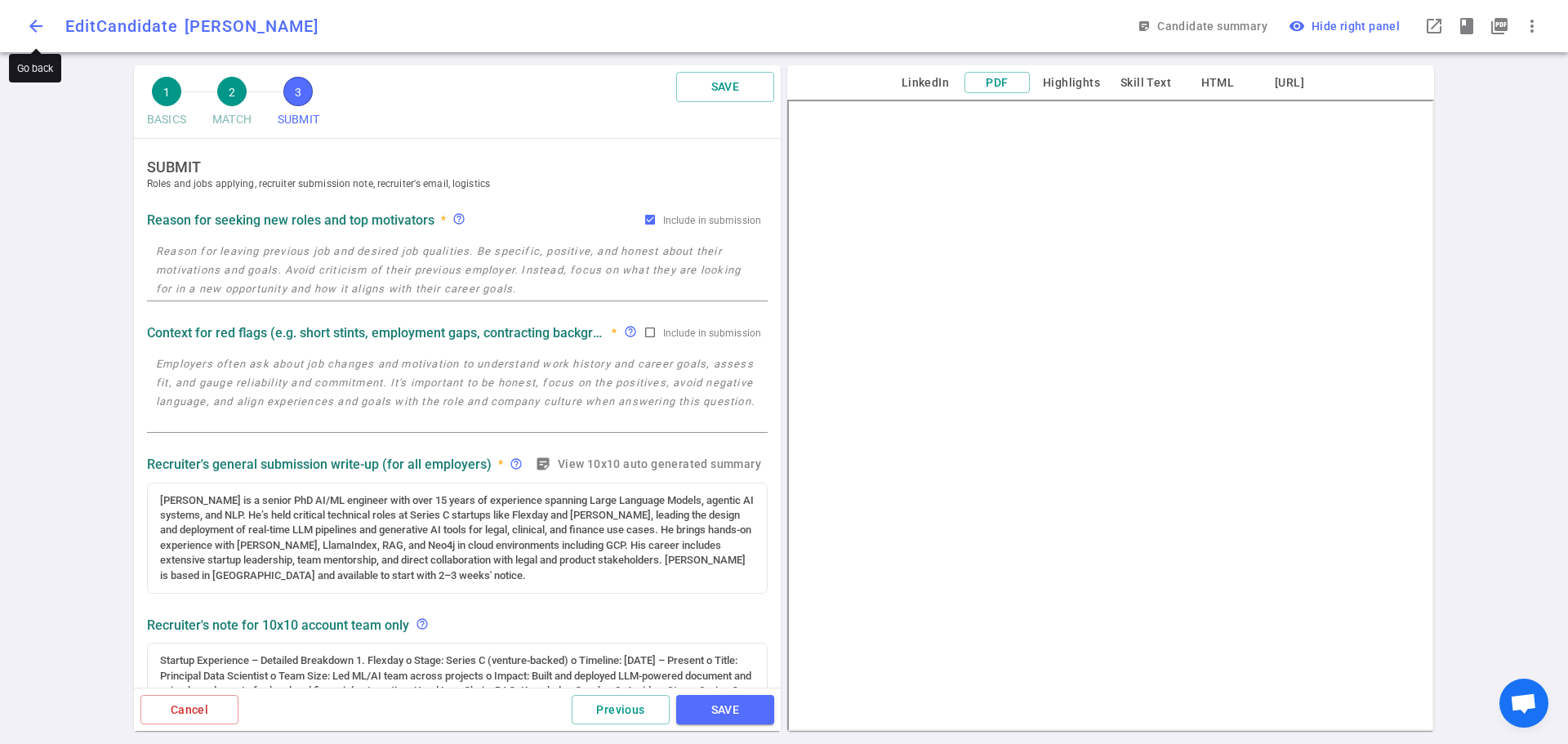
click at [41, 29] on span "arrow_back" at bounding box center [35, 26] width 19 height 19
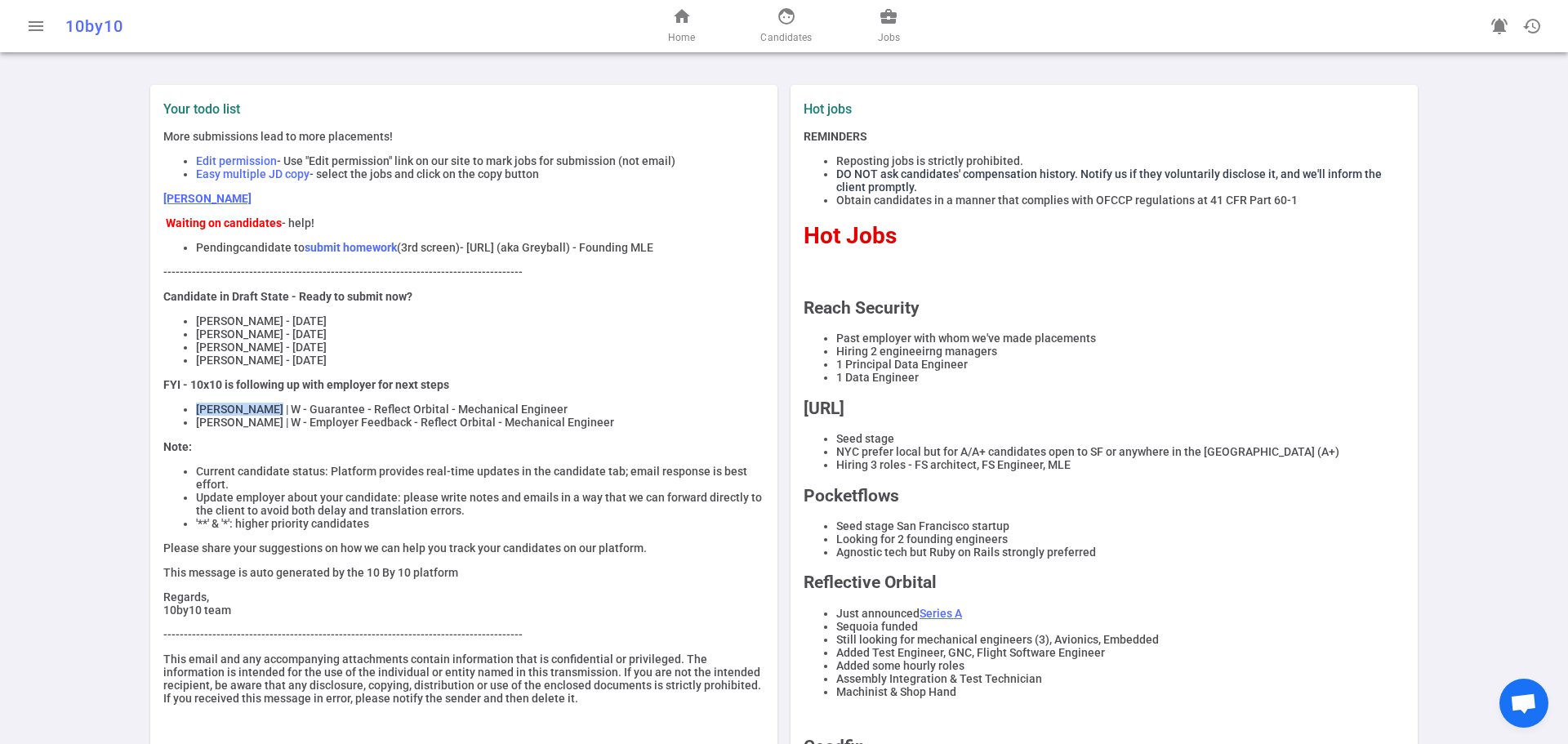
drag, startPoint x: 191, startPoint y: 416, endPoint x: 270, endPoint y: 409, distance: 79.3
click at [270, 409] on div "More submissions lead to more placements! Edit permission - Use "Edit permissio…" at bounding box center [464, 417] width 601 height 575
